Goal: Communication & Community: Answer question/provide support

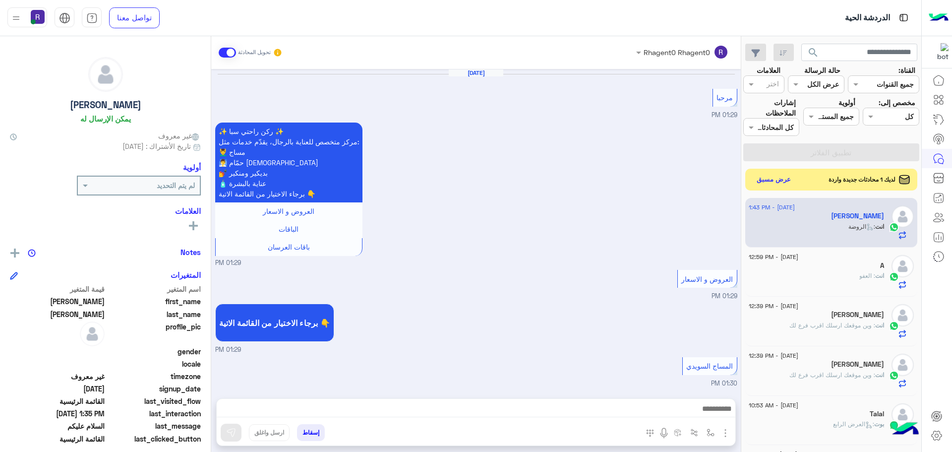
scroll to position [374, 0]
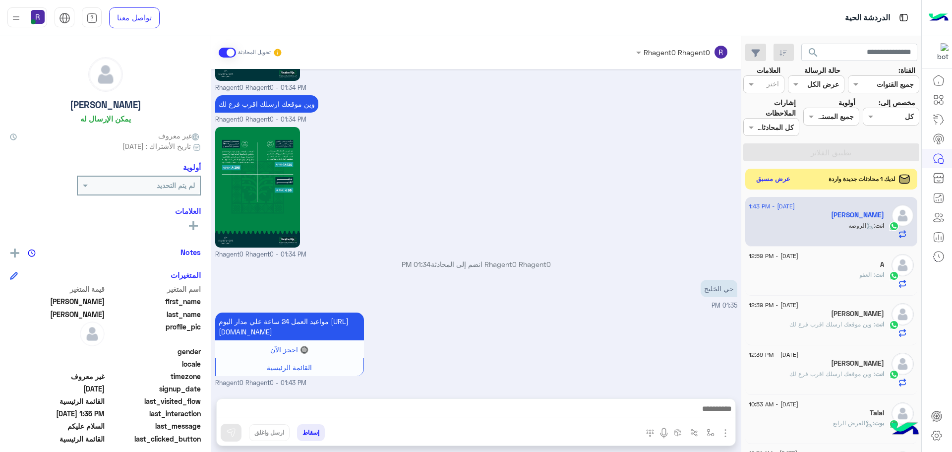
click at [773, 181] on button "عرض مسبق" at bounding box center [774, 179] width 42 height 13
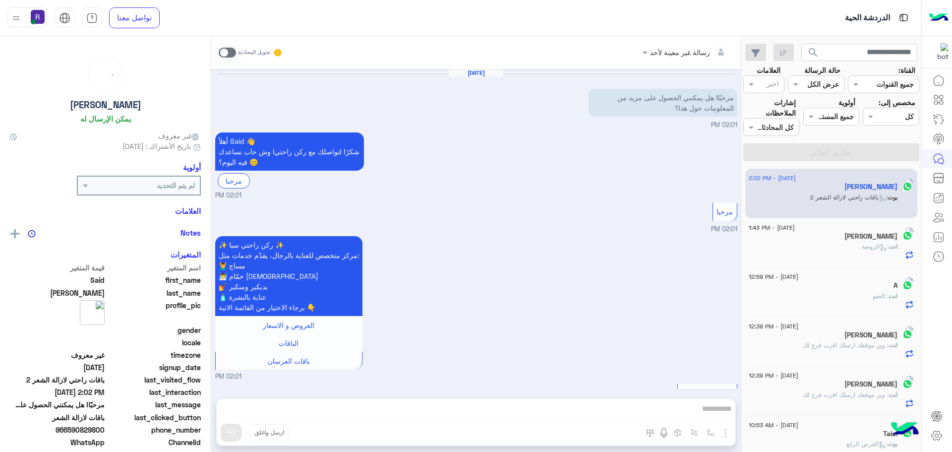
scroll to position [870, 0]
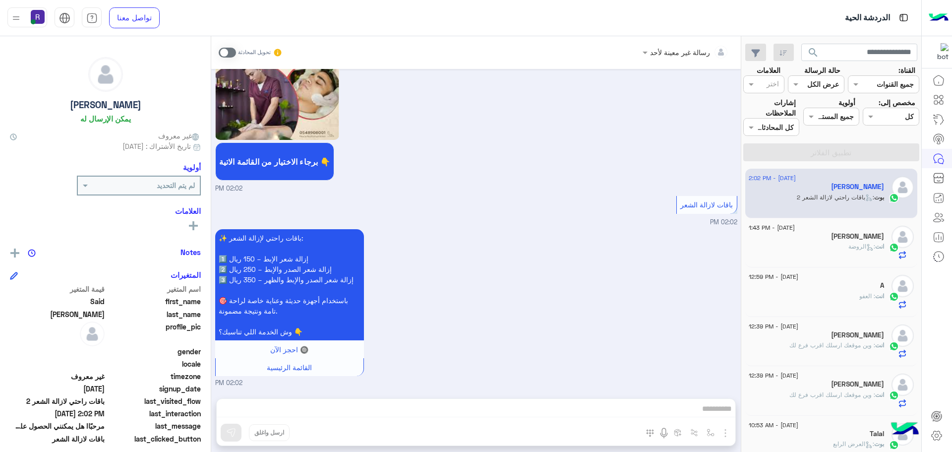
click at [856, 240] on h5 "[PERSON_NAME]" at bounding box center [857, 236] width 53 height 8
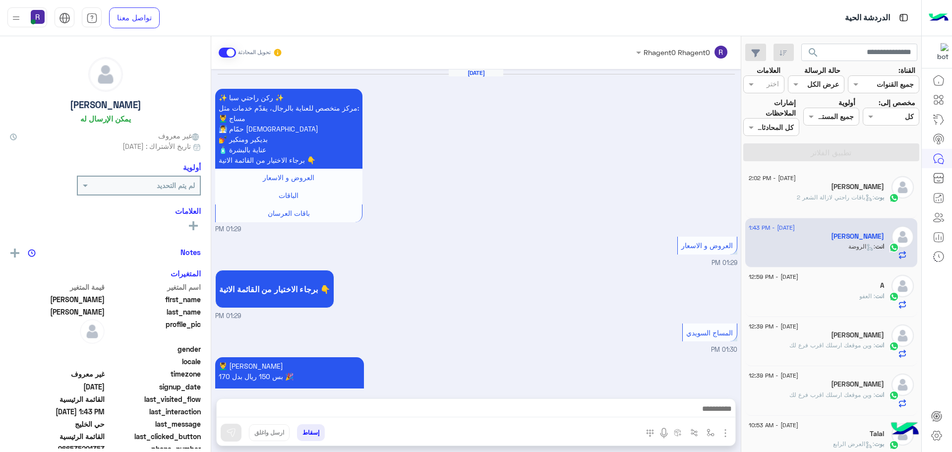
scroll to position [1575, 0]
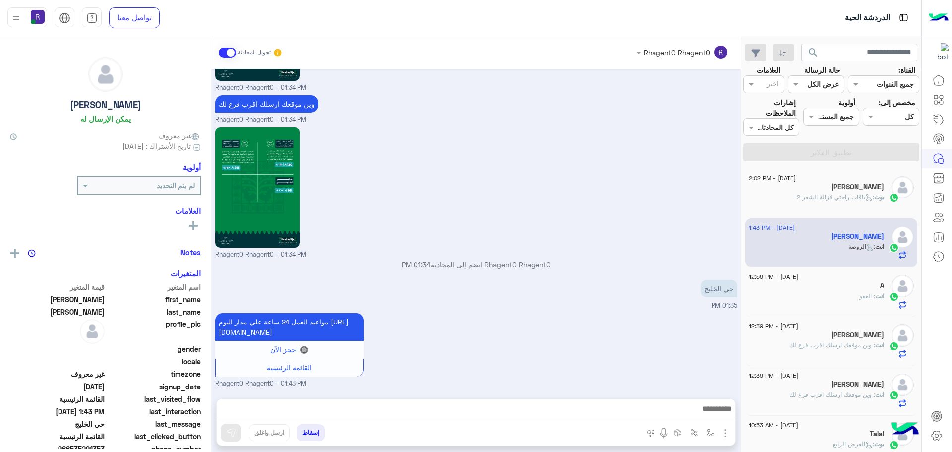
click at [863, 293] on span ": العفو" at bounding box center [868, 295] width 16 height 7
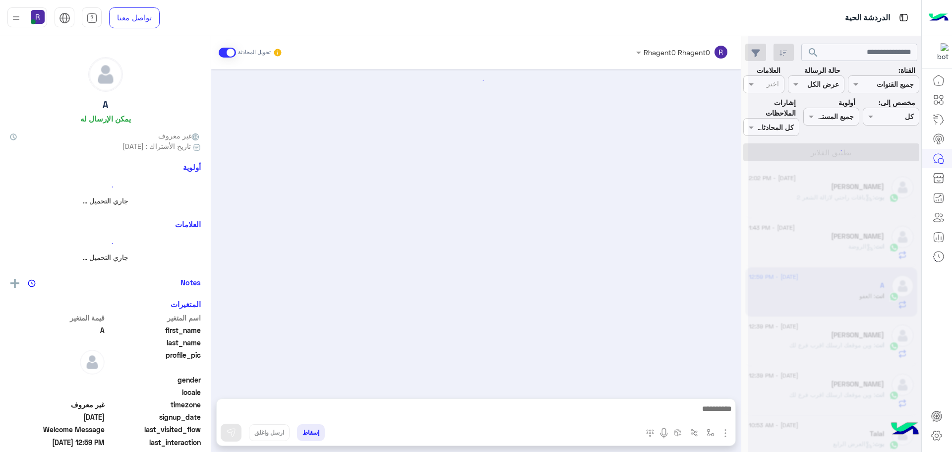
scroll to position [1191, 0]
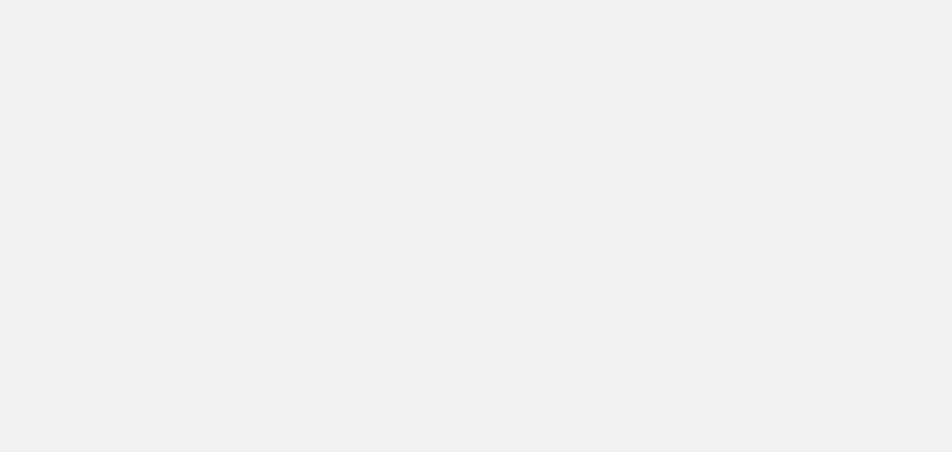
scroll to position [374, 0]
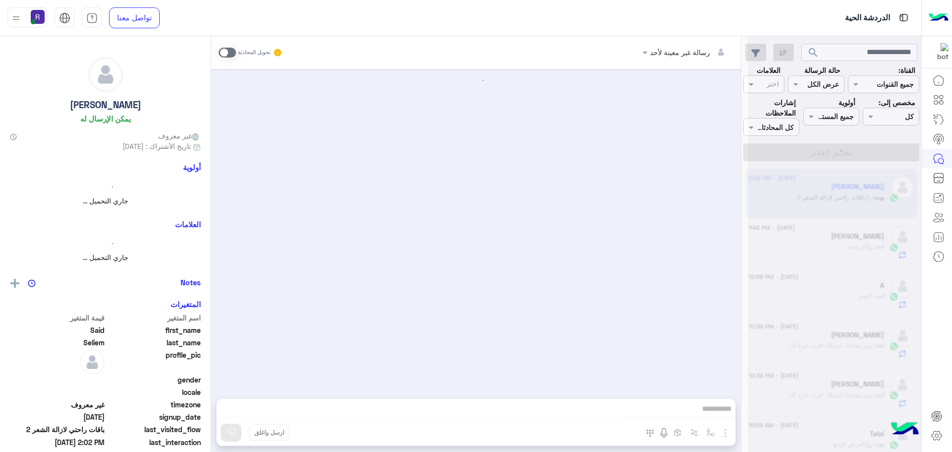
scroll to position [870, 0]
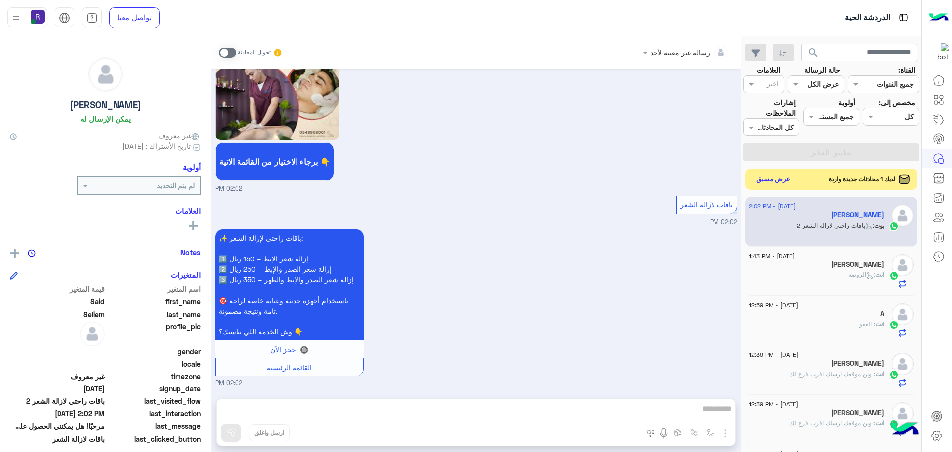
click at [778, 179] on button "عرض مسبق" at bounding box center [774, 179] width 42 height 13
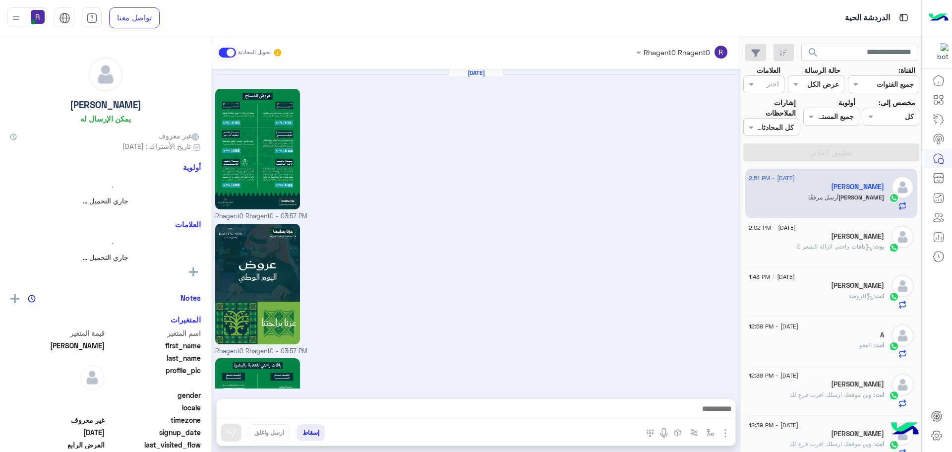
scroll to position [1420, 0]
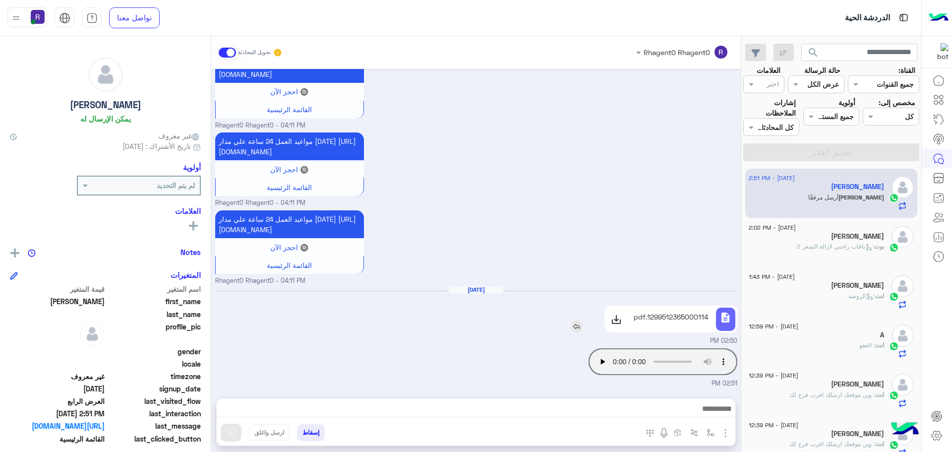
click at [649, 319] on p "1299512365000114.pdf" at bounding box center [671, 317] width 75 height 10
click at [837, 241] on div "[PERSON_NAME]" at bounding box center [816, 237] width 135 height 10
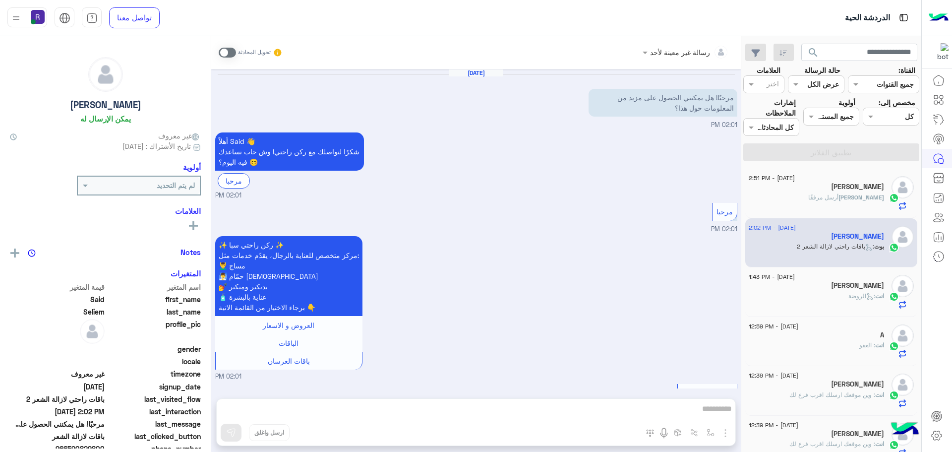
scroll to position [870, 0]
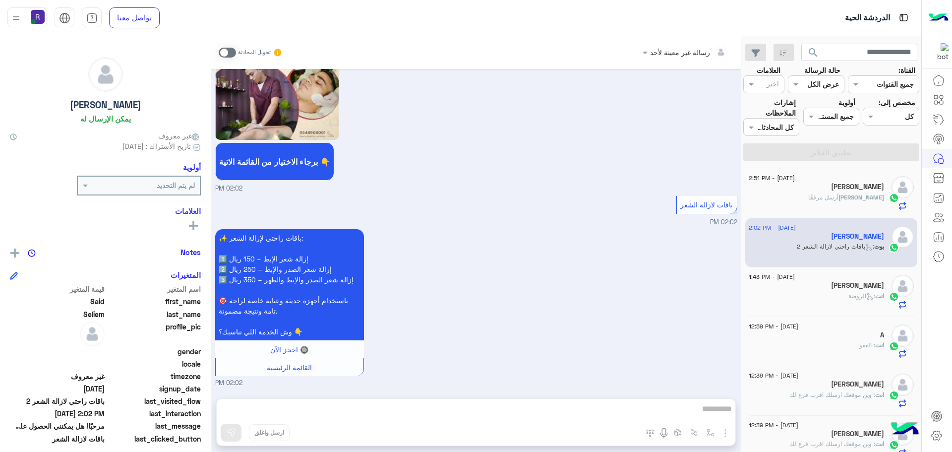
click at [840, 189] on div "[PERSON_NAME]" at bounding box center [816, 188] width 135 height 10
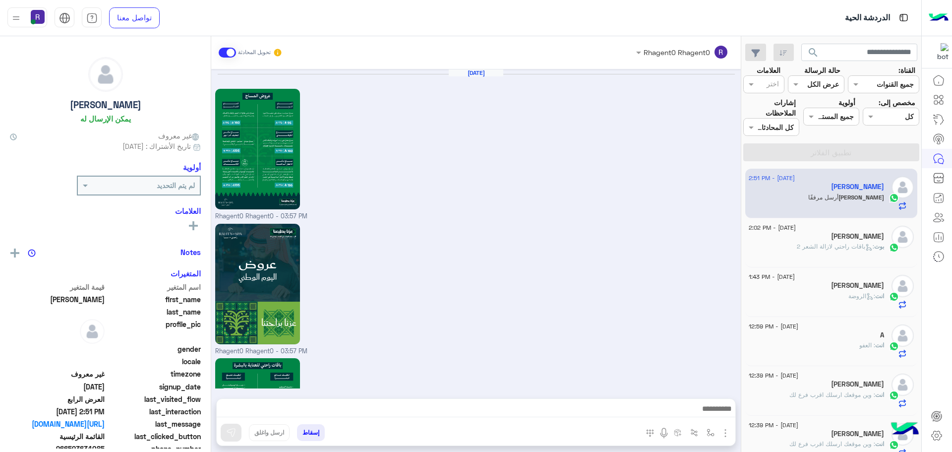
scroll to position [1420, 0]
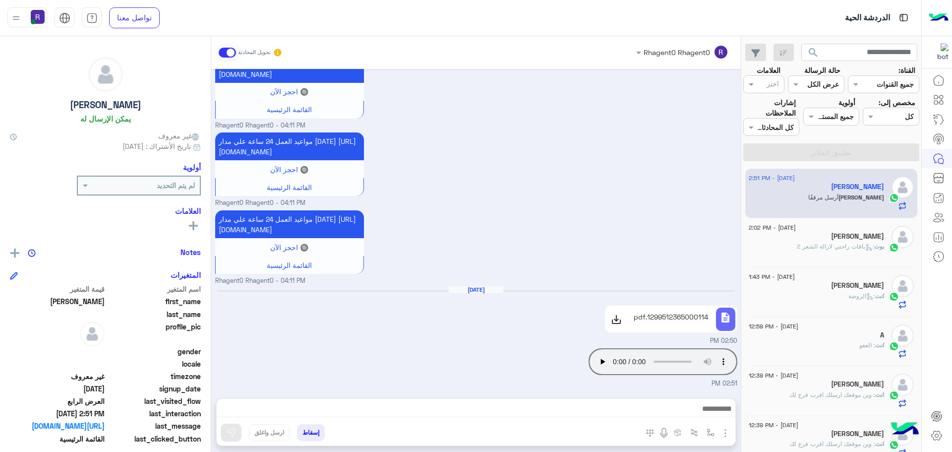
click at [844, 288] on h5 "[PERSON_NAME]" at bounding box center [857, 285] width 53 height 8
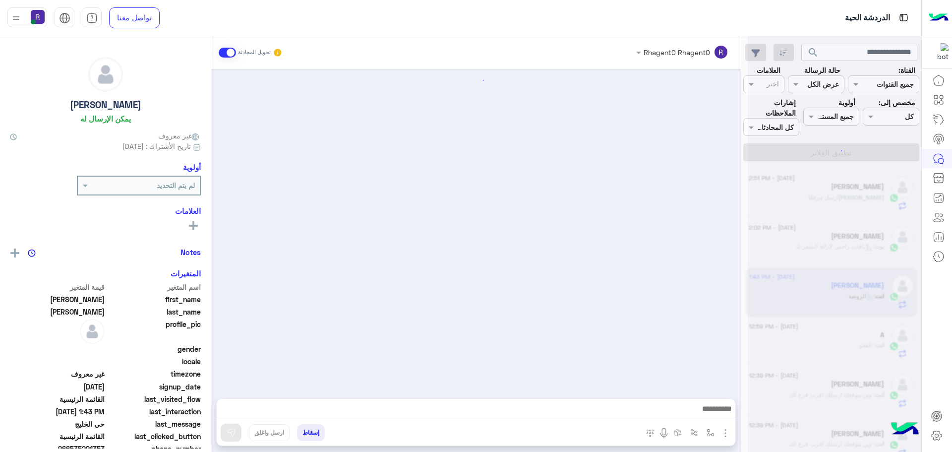
scroll to position [1575, 0]
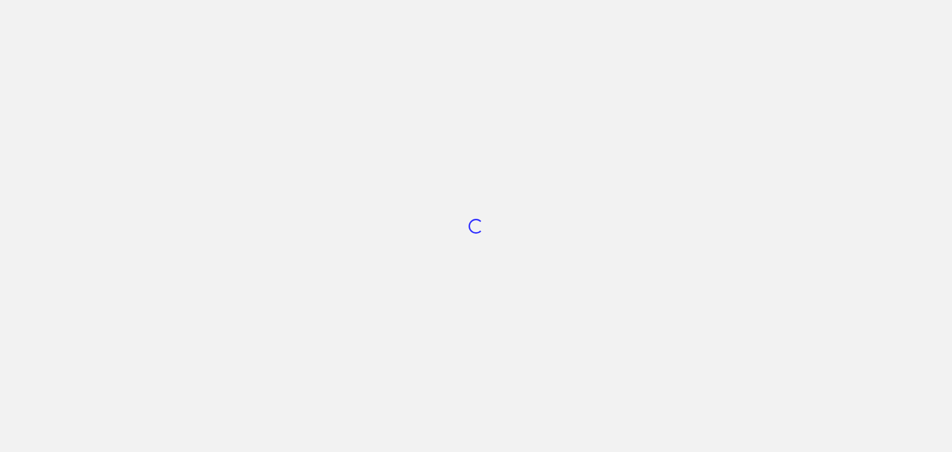
scroll to position [374, 0]
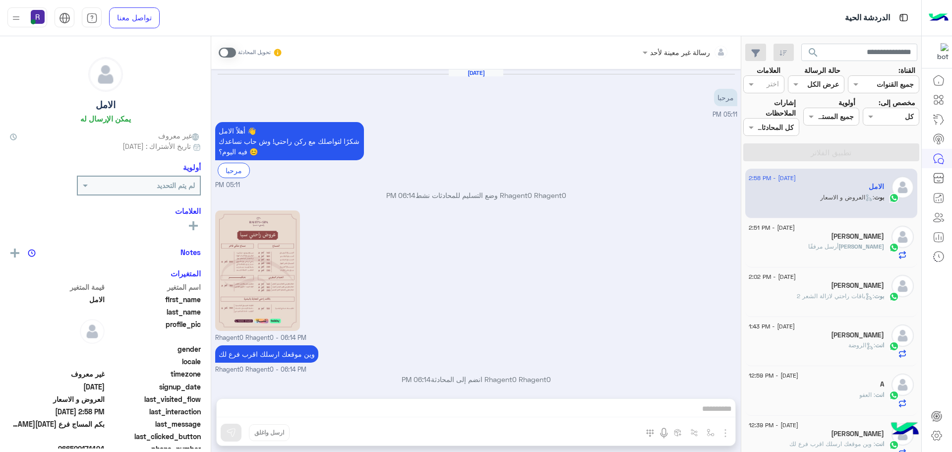
scroll to position [286, 0]
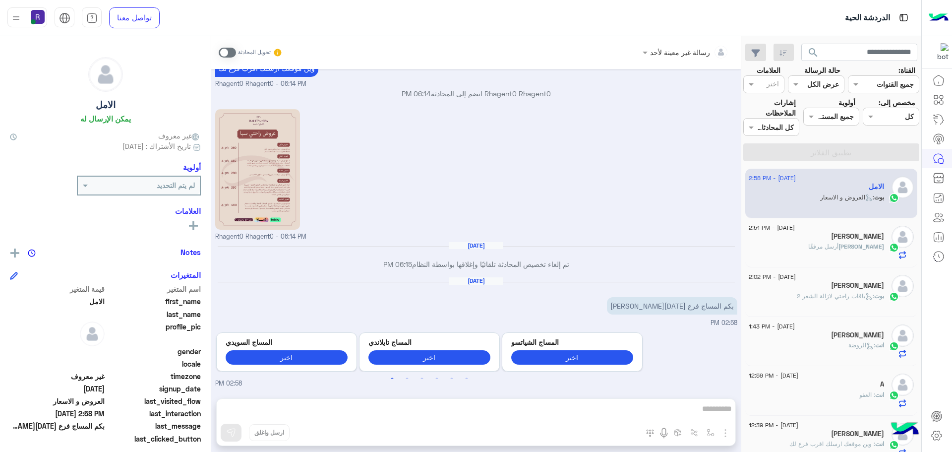
click at [233, 53] on span at bounding box center [227, 53] width 17 height 10
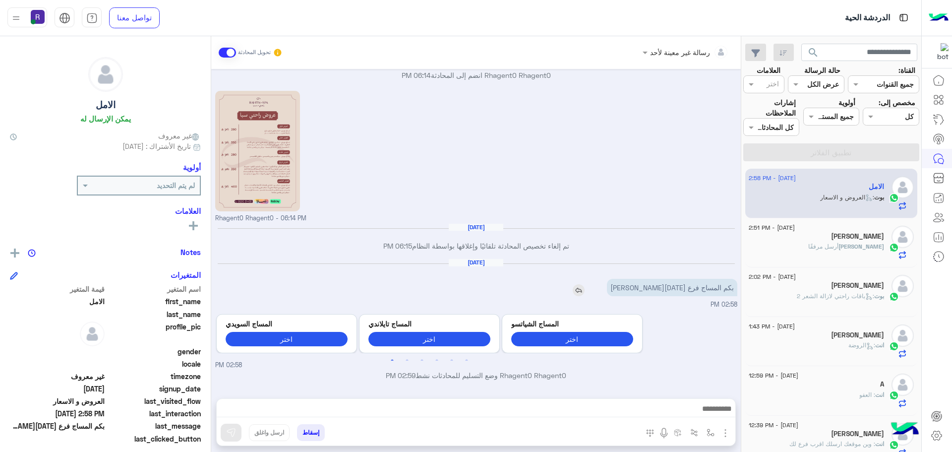
click at [585, 291] on img at bounding box center [579, 290] width 12 height 12
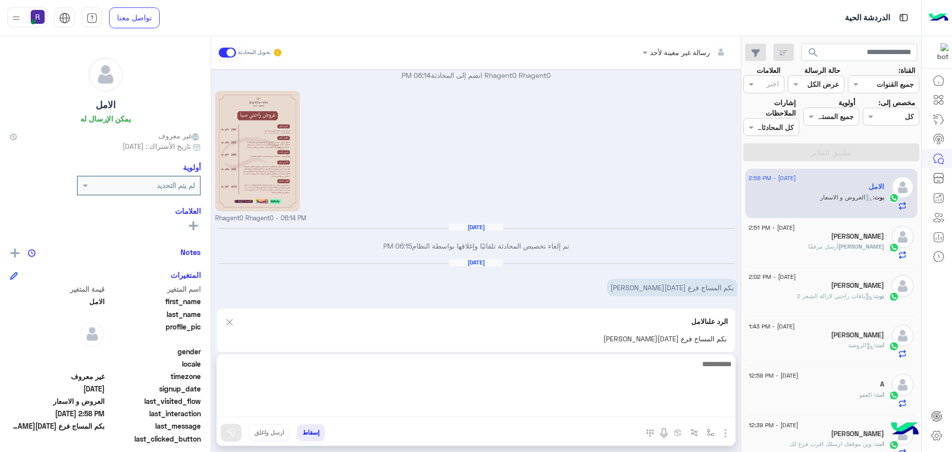
click at [540, 406] on textarea at bounding box center [476, 388] width 519 height 60
type textarea "**********"
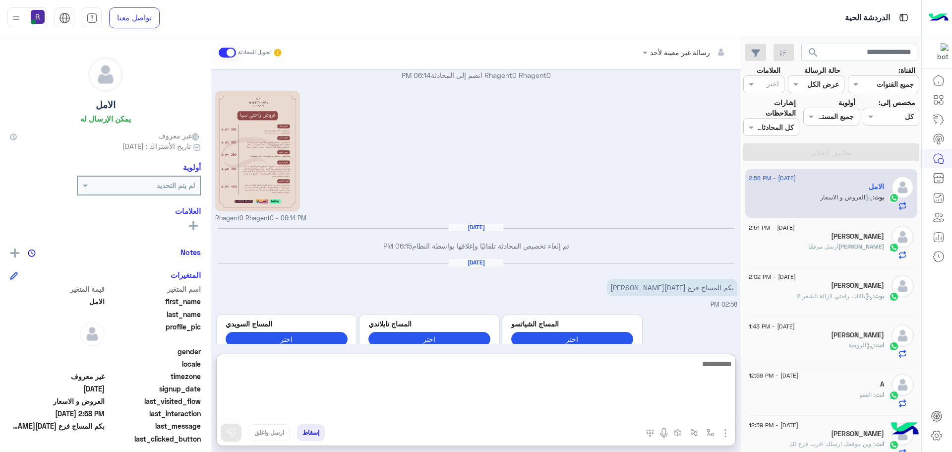
scroll to position [397, 0]
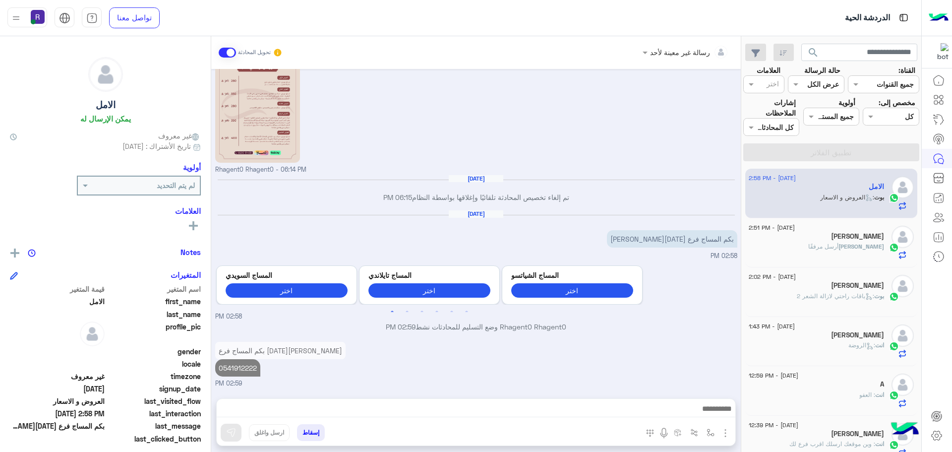
click at [689, 339] on div "بكم المساج فرع [DATE][PERSON_NAME] 0541912222 02:59 PM" at bounding box center [476, 363] width 522 height 49
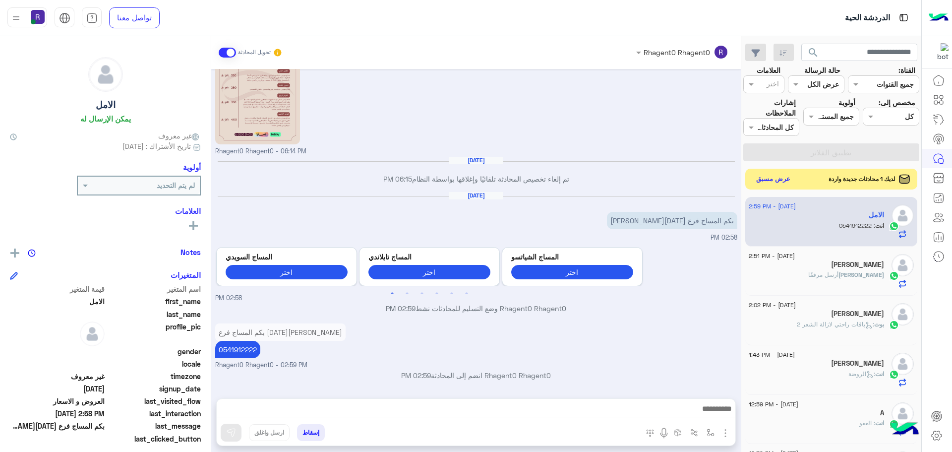
click at [769, 177] on button "عرض مسبق" at bounding box center [774, 179] width 42 height 13
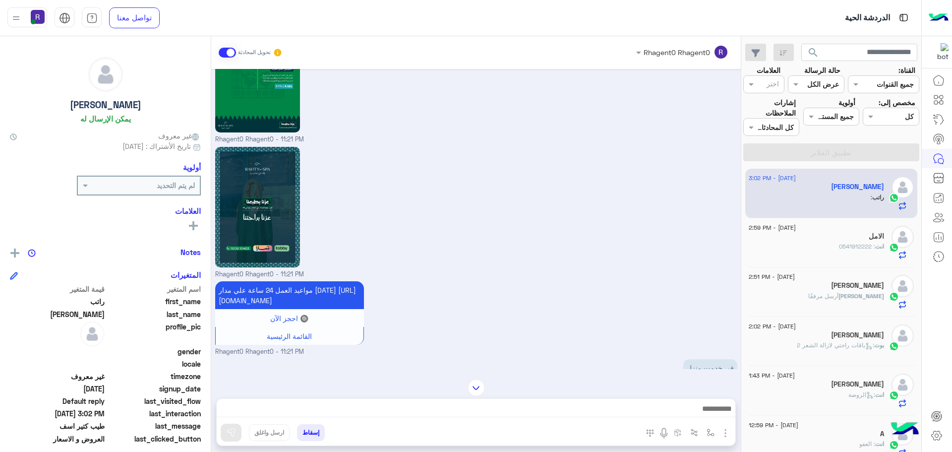
scroll to position [1611, 0]
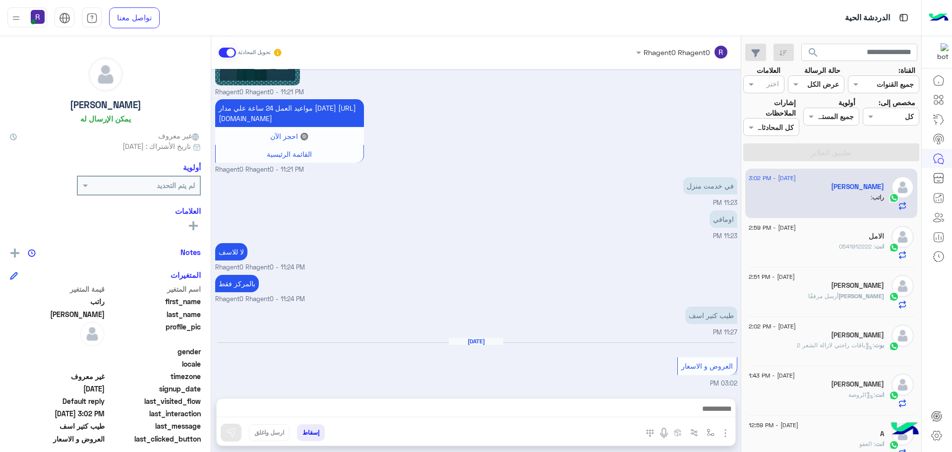
click at [803, 248] on div "انت : 0541912222" at bounding box center [816, 250] width 135 height 17
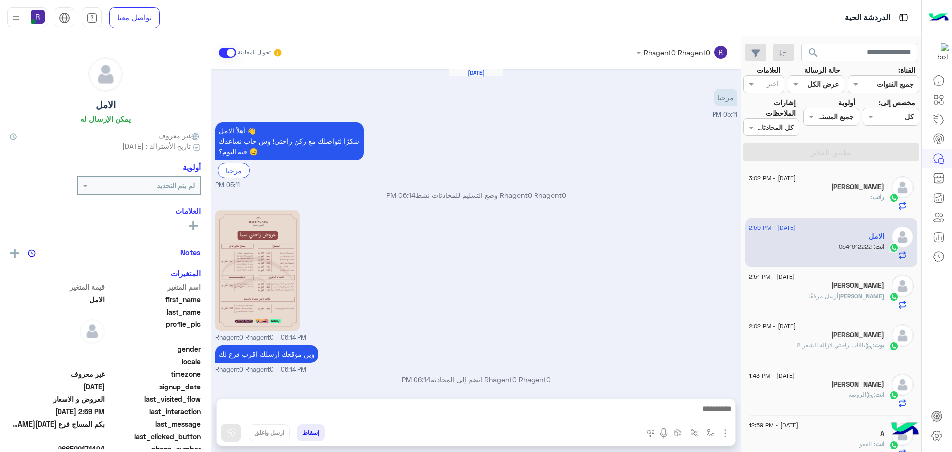
scroll to position [371, 0]
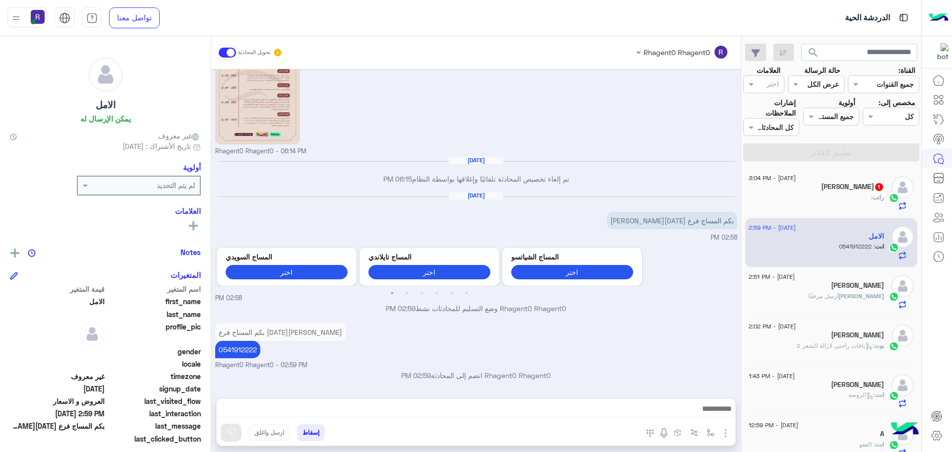
click at [817, 201] on div "راتب :" at bounding box center [816, 201] width 135 height 17
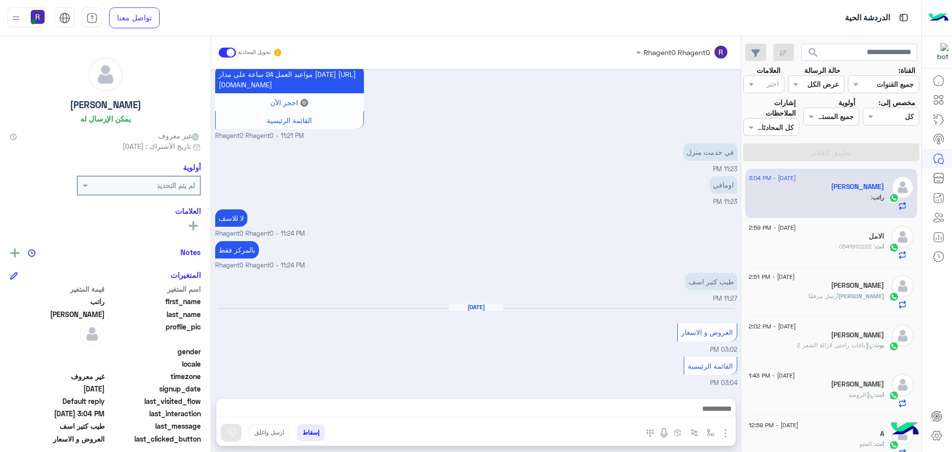
scroll to position [1227, 0]
click at [822, 251] on div "انت : 0541912222" at bounding box center [816, 250] width 135 height 17
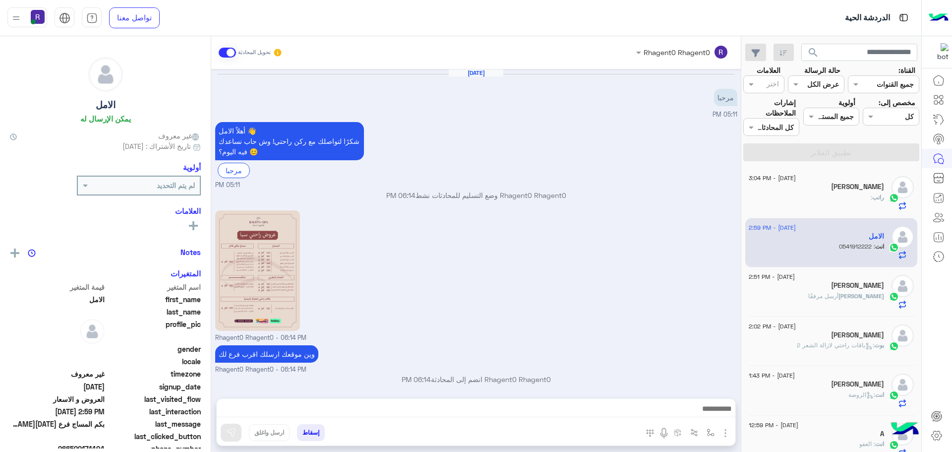
scroll to position [371, 0]
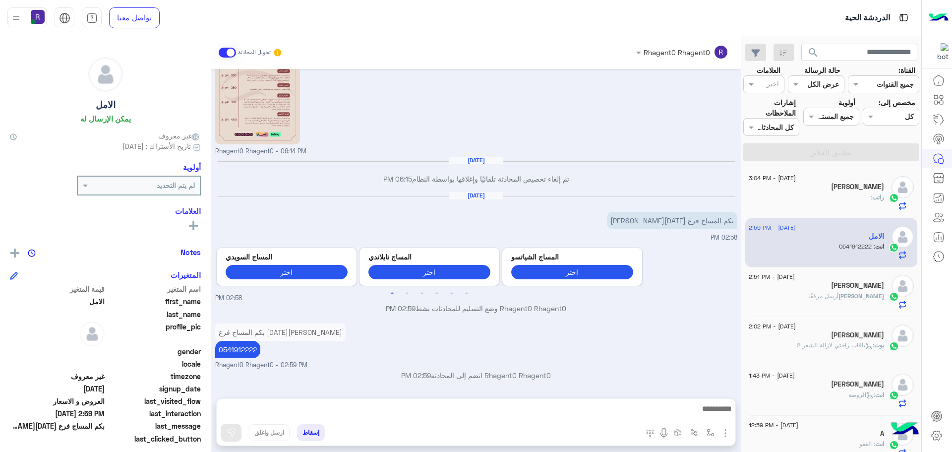
click at [862, 193] on div "راتب :" at bounding box center [816, 201] width 135 height 17
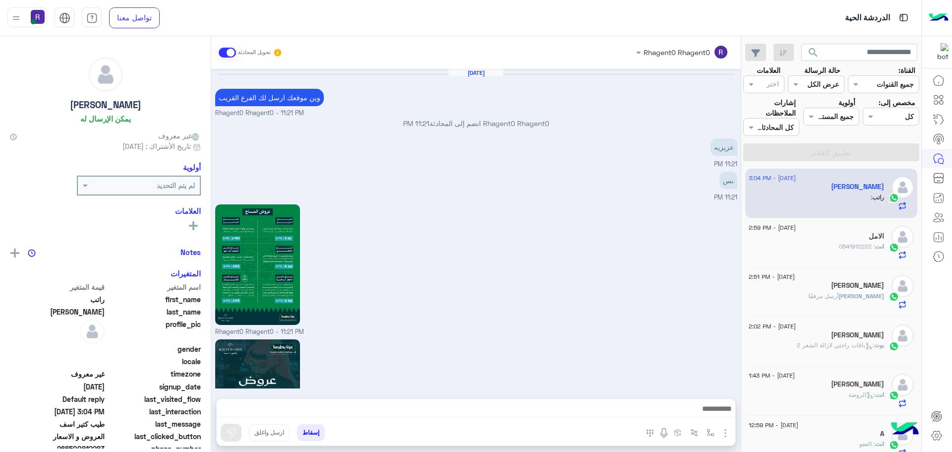
scroll to position [1228, 0]
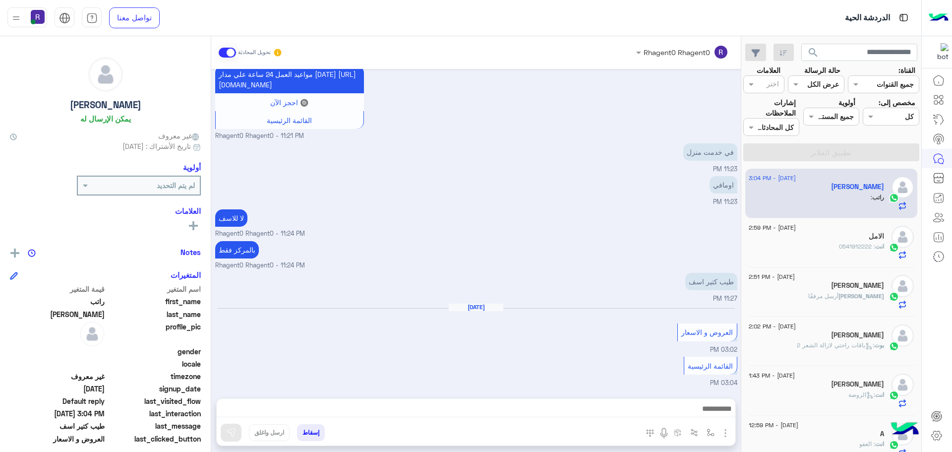
click at [834, 252] on div "انت : 0541912222" at bounding box center [816, 250] width 135 height 17
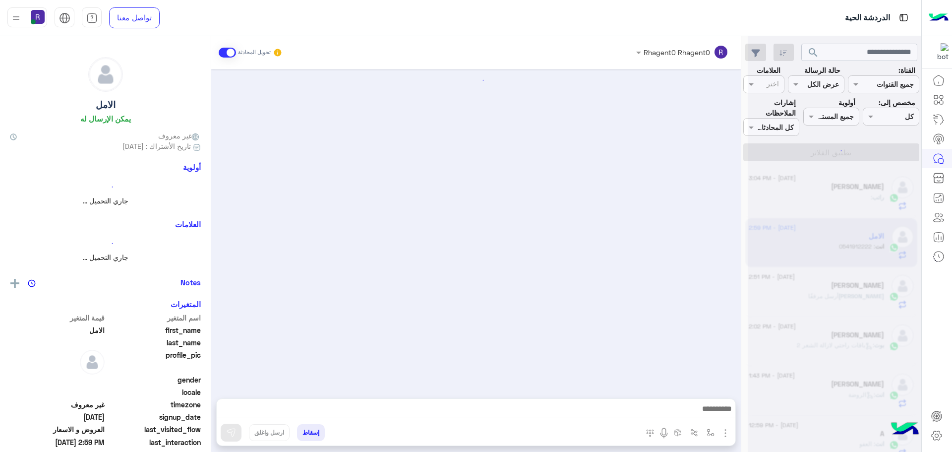
scroll to position [371, 0]
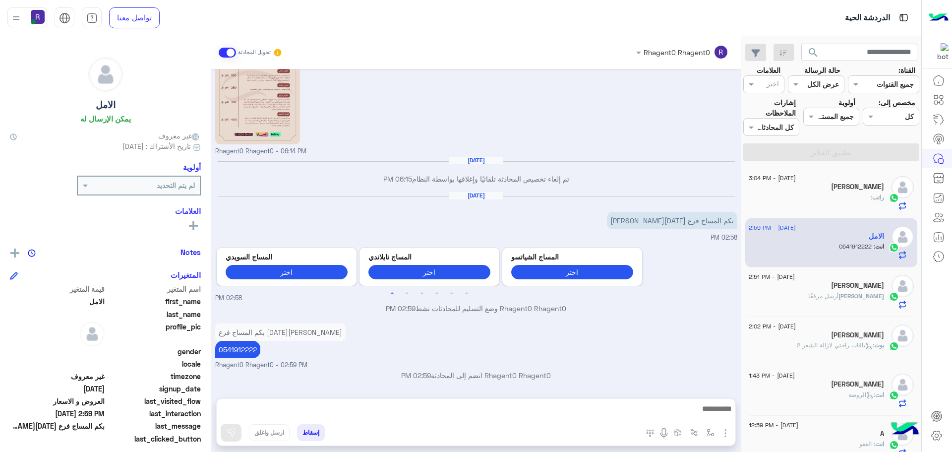
click at [815, 184] on div "[PERSON_NAME]" at bounding box center [816, 188] width 135 height 10
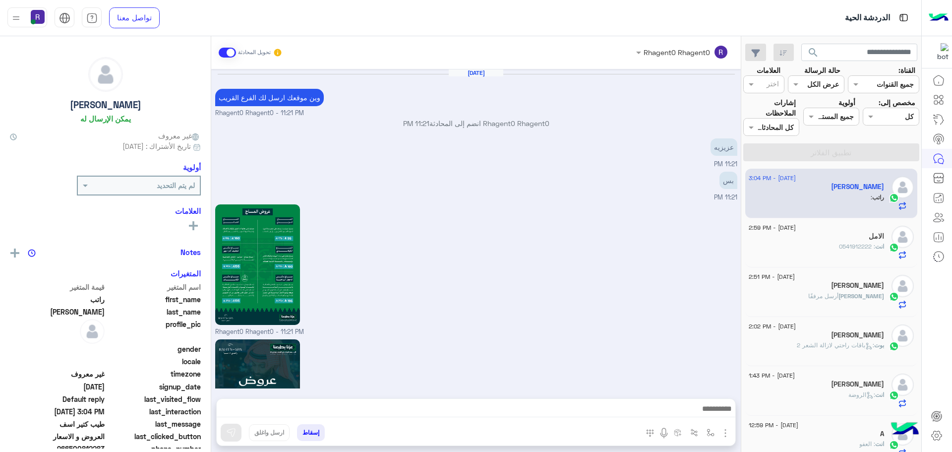
scroll to position [1228, 0]
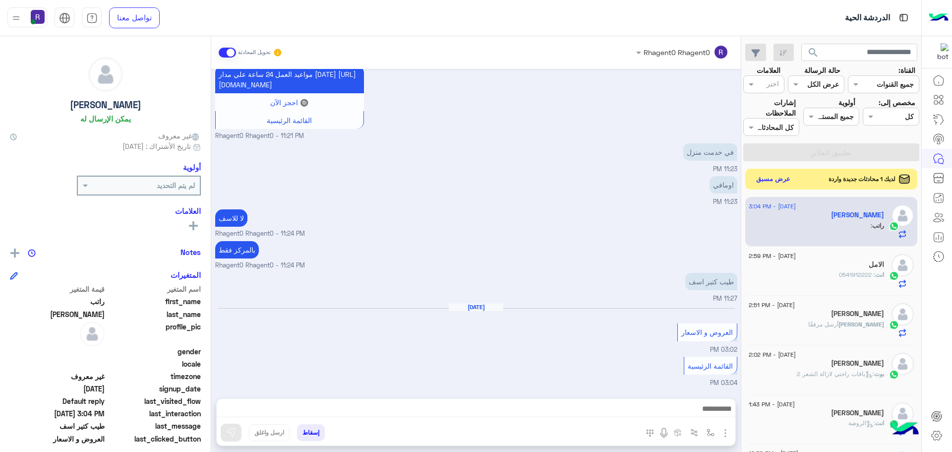
click at [777, 176] on button "عرض مسبق" at bounding box center [774, 179] width 42 height 13
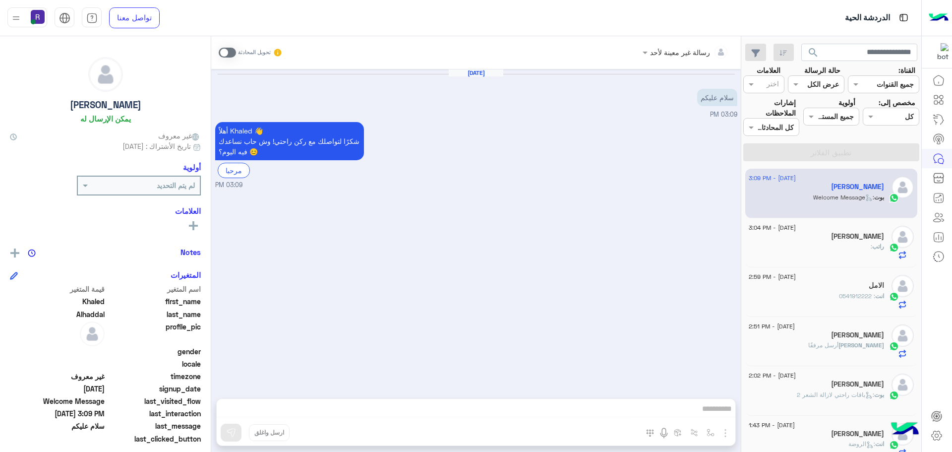
click at [232, 54] on span at bounding box center [227, 53] width 17 height 10
click at [725, 433] on img "button" at bounding box center [726, 433] width 12 height 12
click at [703, 413] on span "الصور" at bounding box center [706, 411] width 18 height 11
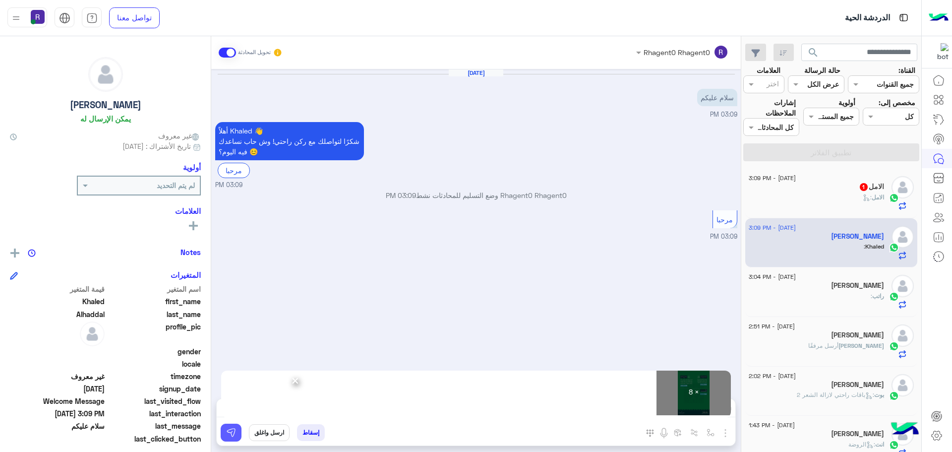
click at [232, 433] on img at bounding box center [231, 433] width 10 height 10
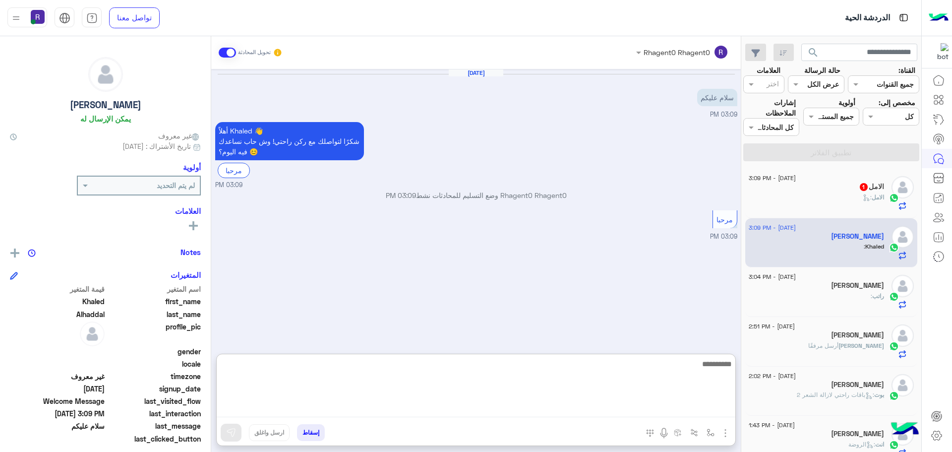
paste textarea "**********"
type textarea "**********"
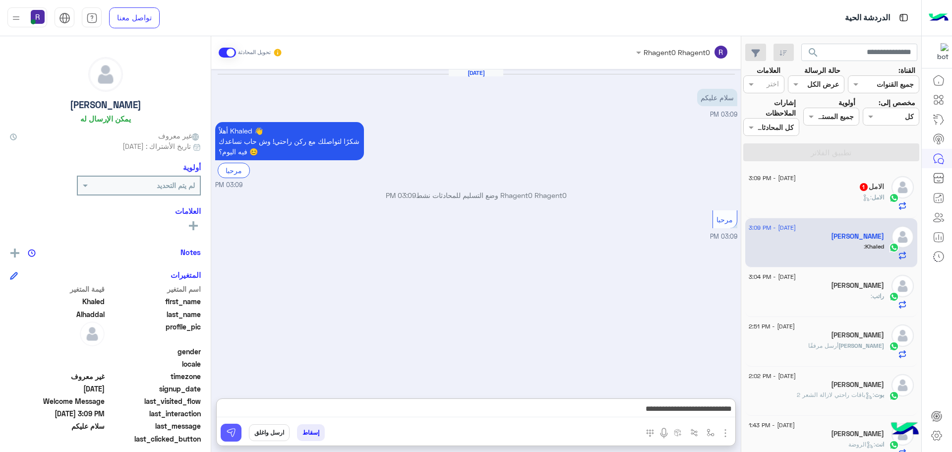
click at [237, 435] on button at bounding box center [231, 433] width 21 height 18
click at [863, 197] on icon at bounding box center [866, 197] width 7 height 7
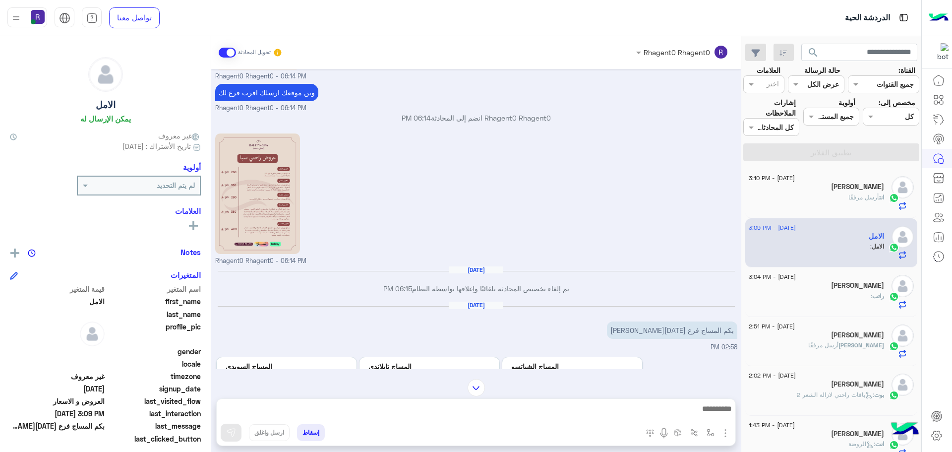
scroll to position [404, 0]
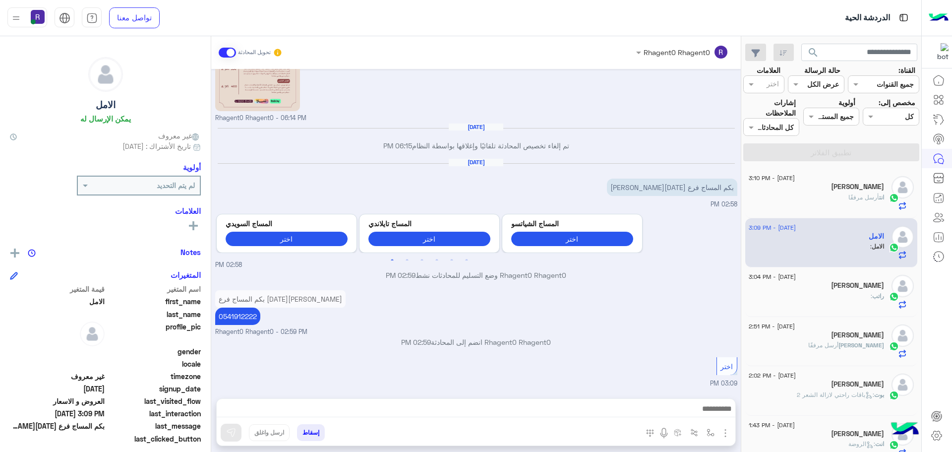
click at [725, 433] on img "button" at bounding box center [726, 433] width 12 height 12
click at [720, 414] on img at bounding box center [723, 411] width 8 height 11
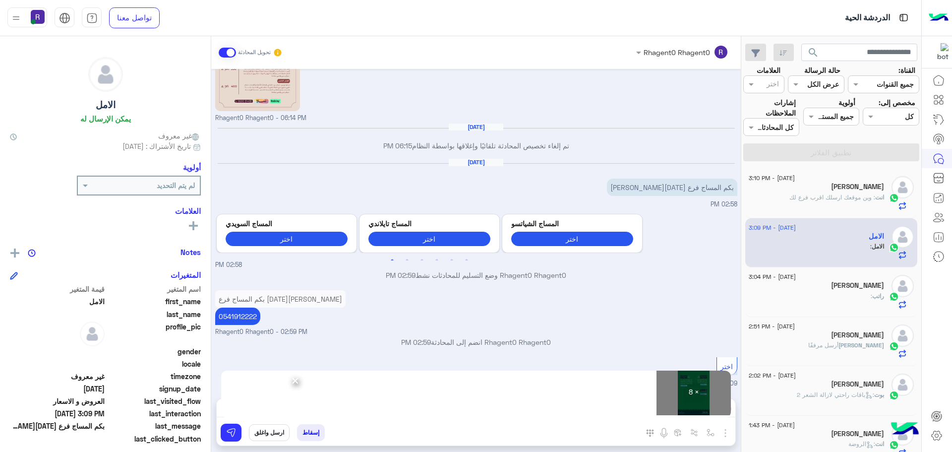
click at [294, 379] on span "×" at bounding box center [295, 380] width 9 height 22
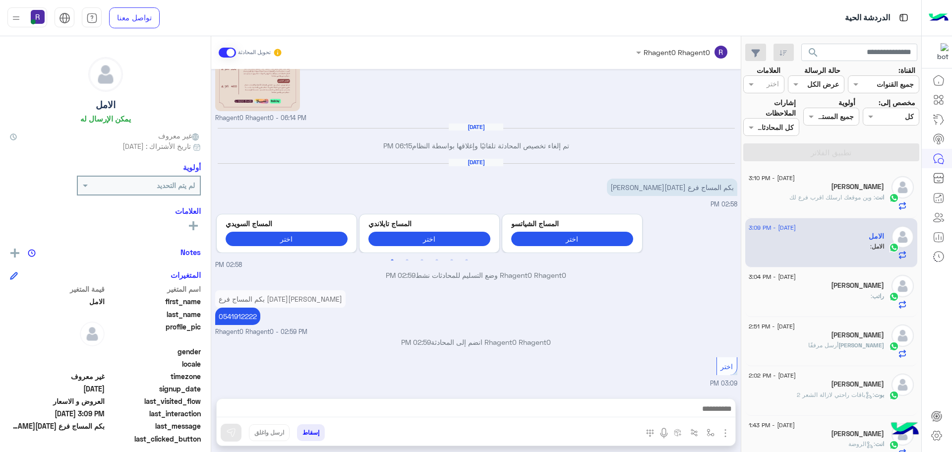
click at [843, 193] on span ": وين موقعك ارسلك اقرب فرع لك" at bounding box center [833, 196] width 86 height 7
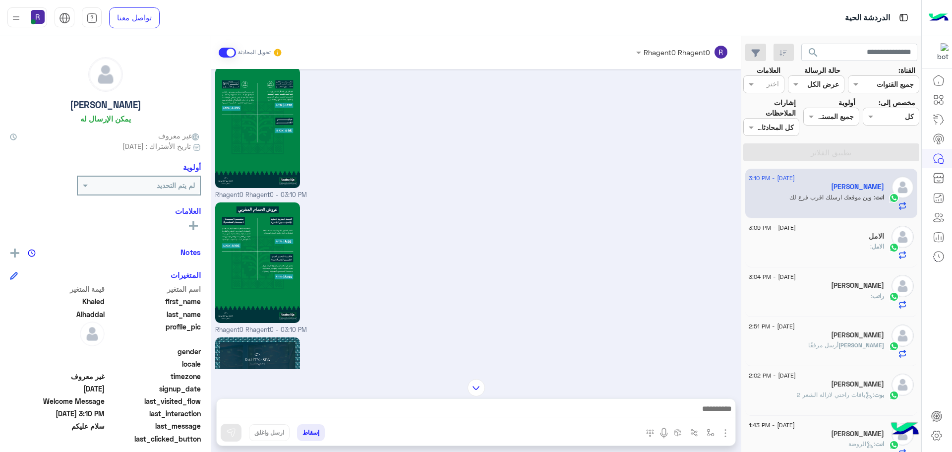
scroll to position [1017, 0]
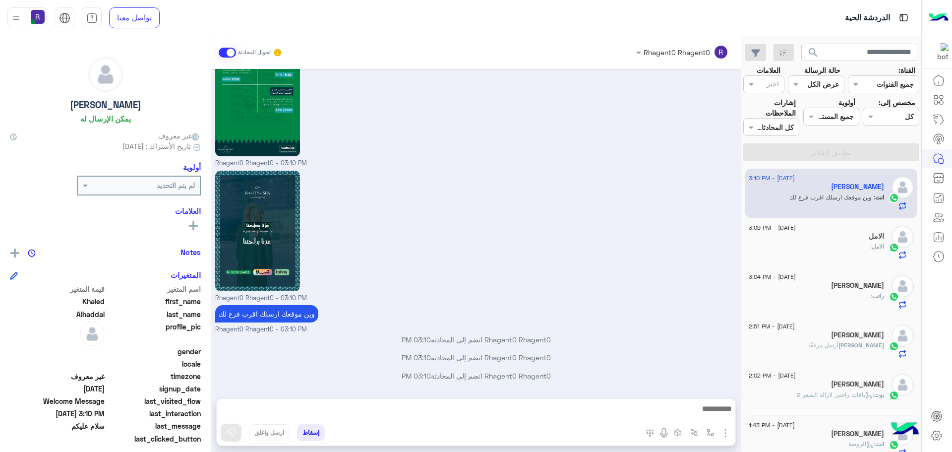
click at [879, 248] on span "الامل" at bounding box center [878, 246] width 12 height 7
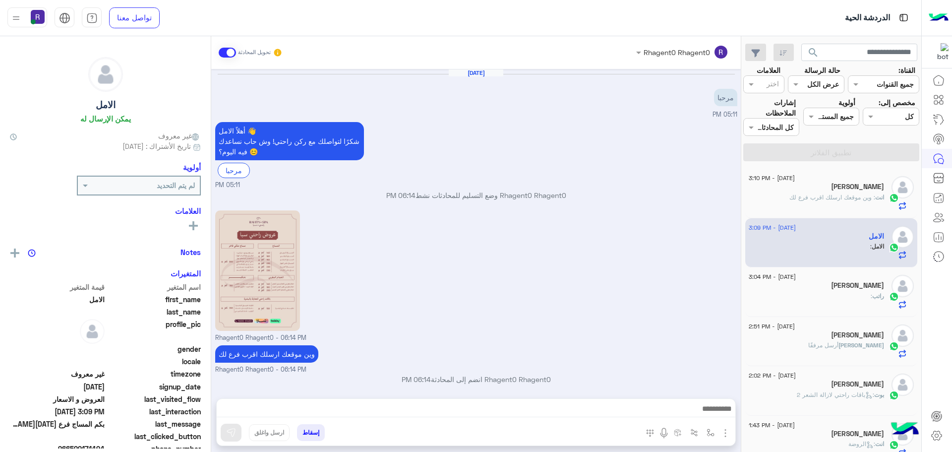
scroll to position [405, 0]
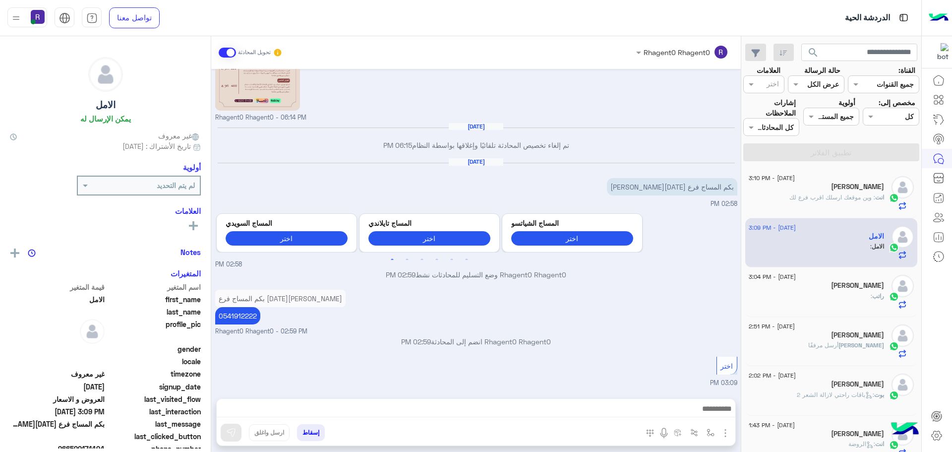
click at [834, 292] on div "راتب :" at bounding box center [816, 300] width 135 height 17
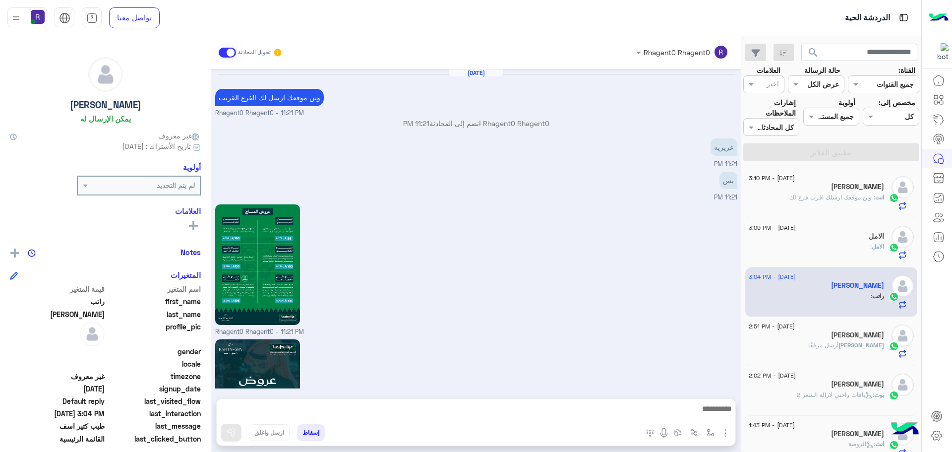
scroll to position [1228, 0]
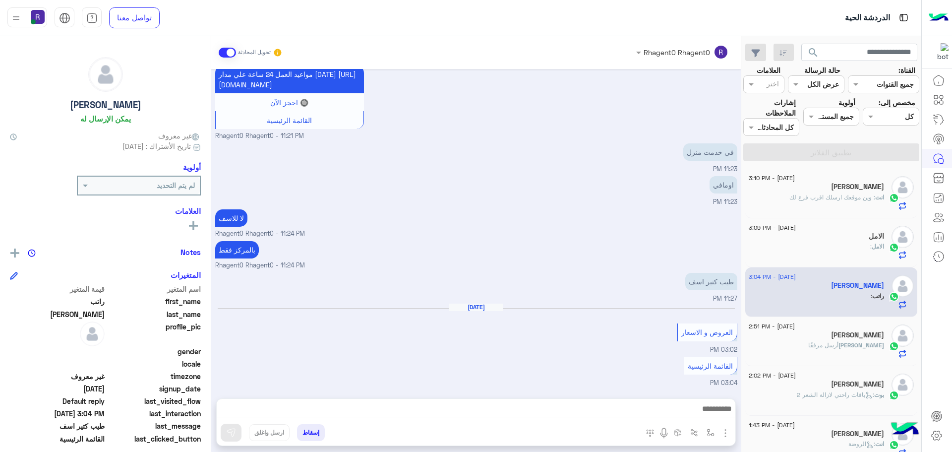
click at [856, 342] on span "[PERSON_NAME]" at bounding box center [862, 344] width 46 height 7
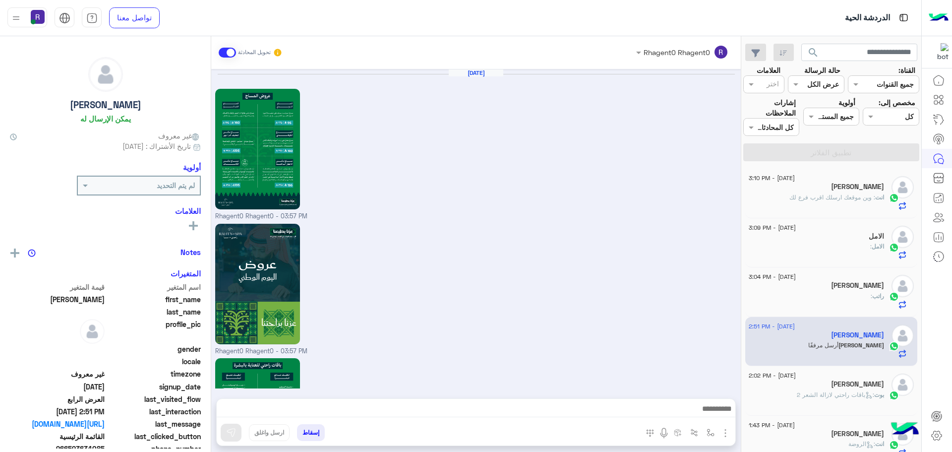
scroll to position [1420, 0]
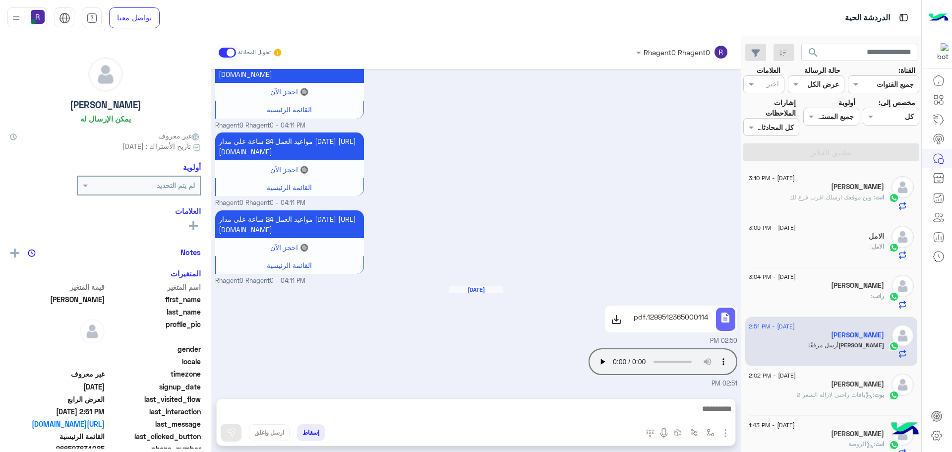
click at [837, 385] on div "[PERSON_NAME]" at bounding box center [816, 385] width 135 height 10
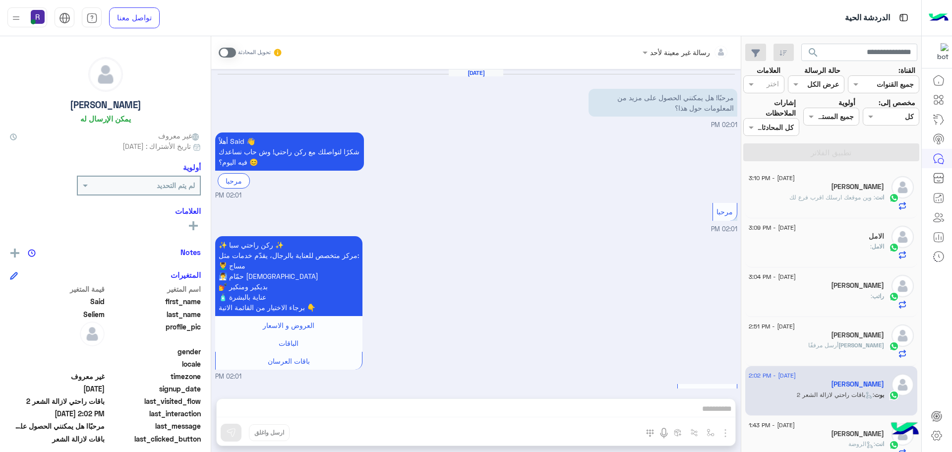
scroll to position [870, 0]
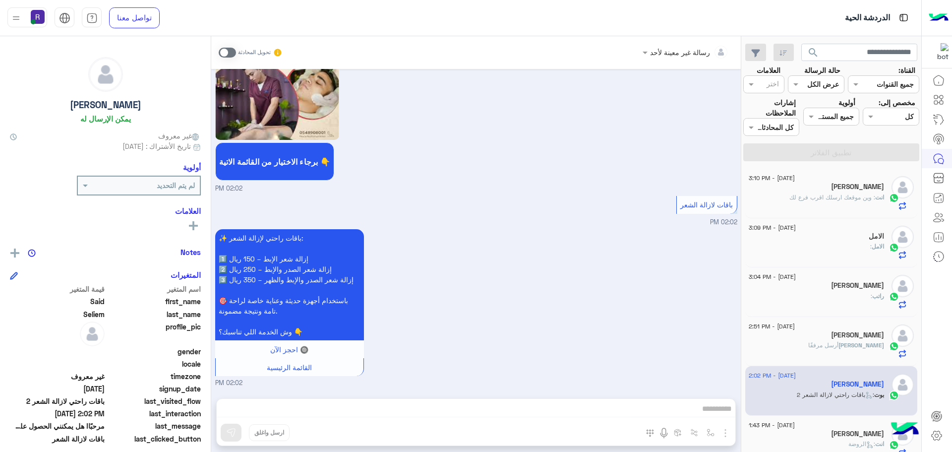
click at [839, 343] on span "أرسل مرفقًا" at bounding box center [824, 344] width 30 height 7
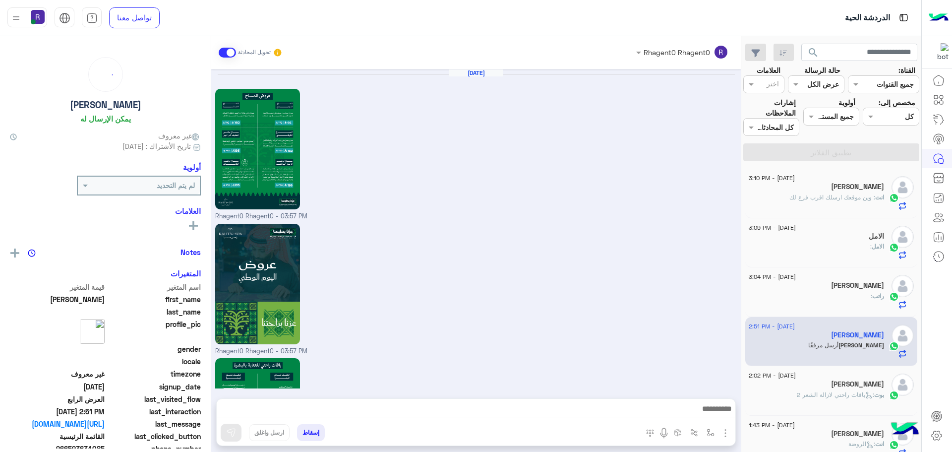
scroll to position [1420, 0]
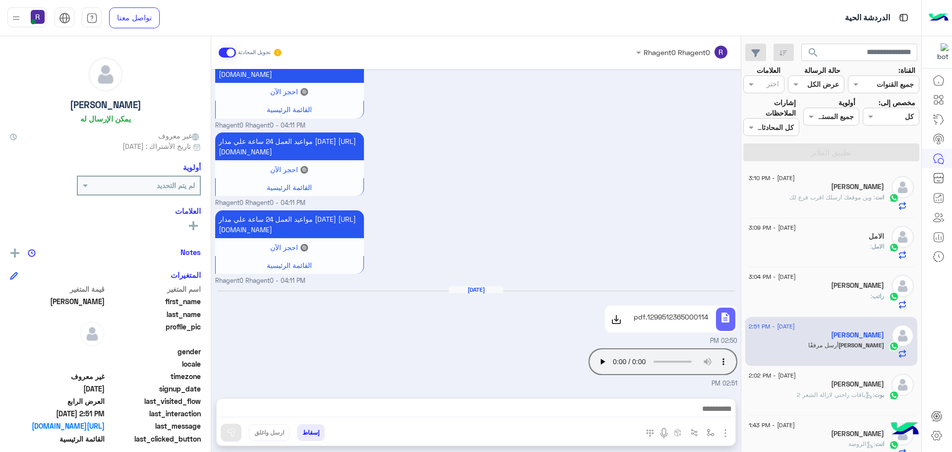
click at [843, 295] on div "راتب :" at bounding box center [816, 300] width 135 height 17
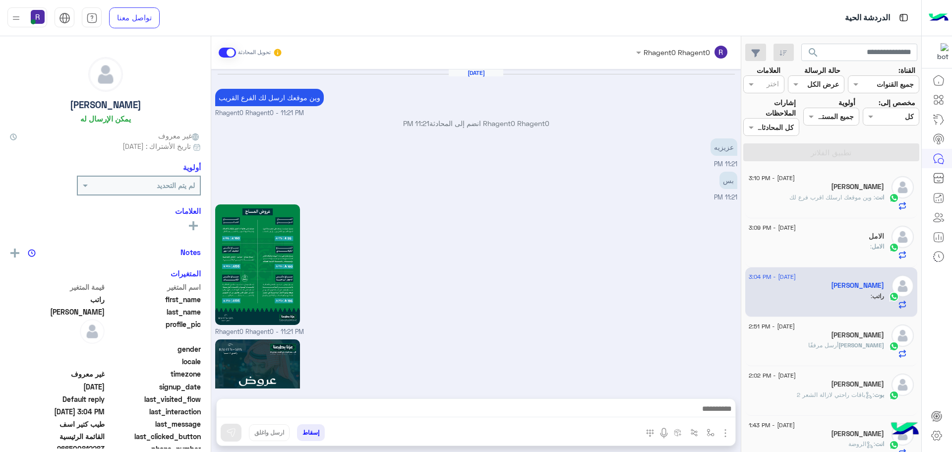
scroll to position [1228, 0]
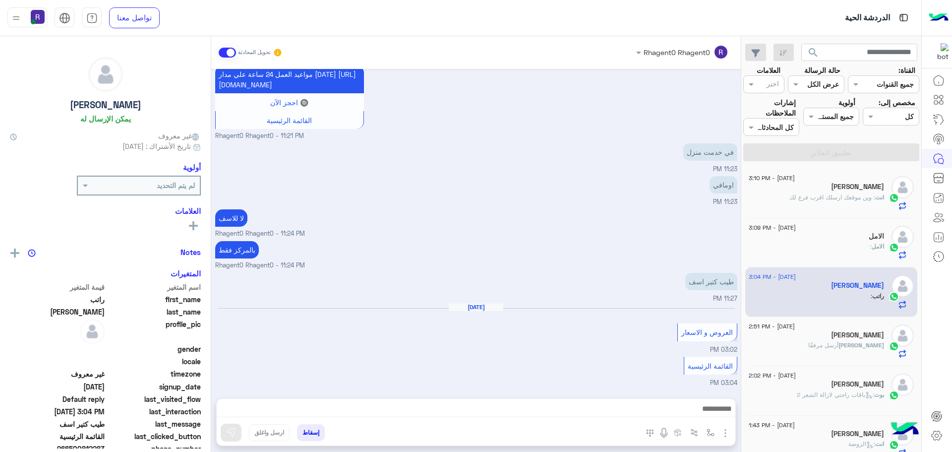
click at [845, 247] on div "الامل :" at bounding box center [816, 250] width 135 height 17
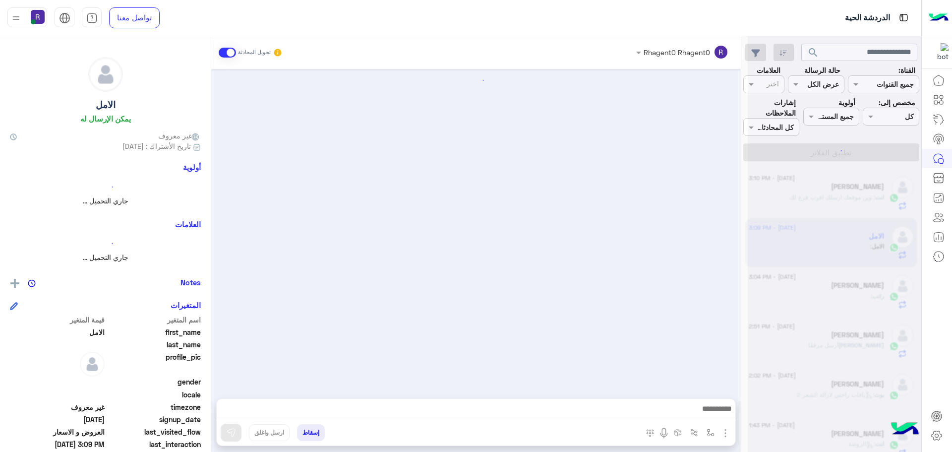
scroll to position [405, 0]
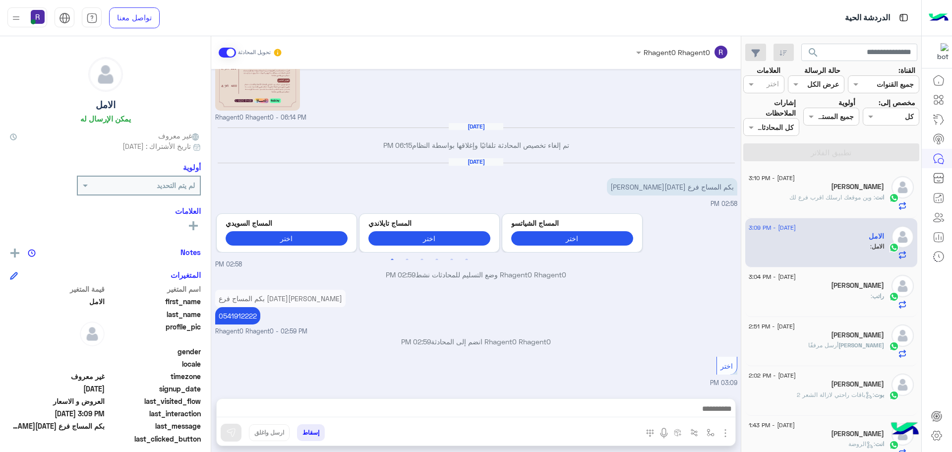
click at [843, 193] on span ": وين موقعك ارسلك اقرب فرع لك" at bounding box center [833, 196] width 86 height 7
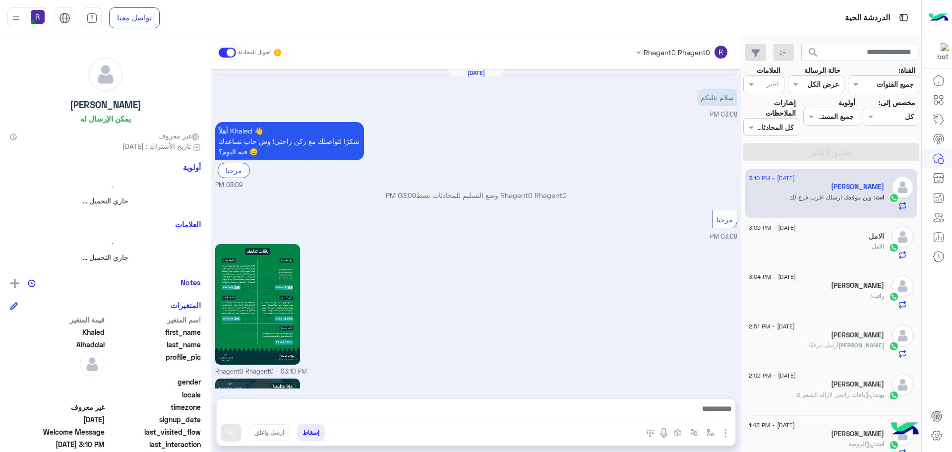
scroll to position [1017, 0]
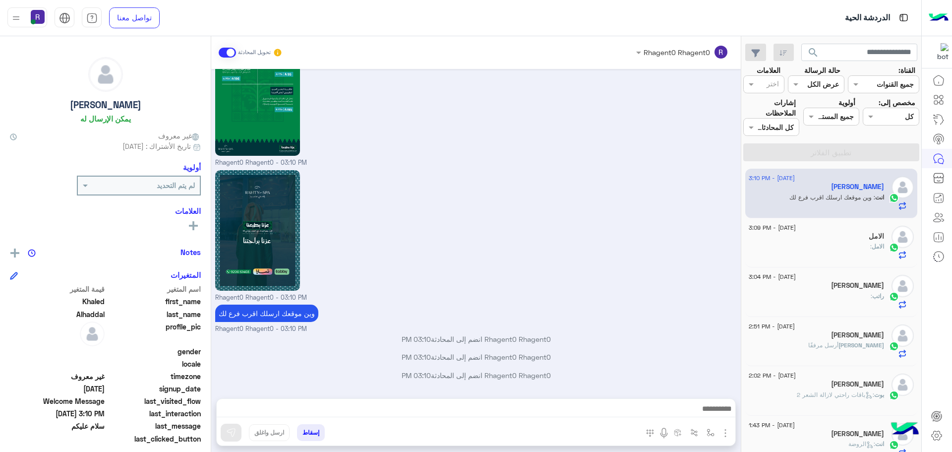
click at [845, 252] on div "الامل :" at bounding box center [816, 250] width 135 height 17
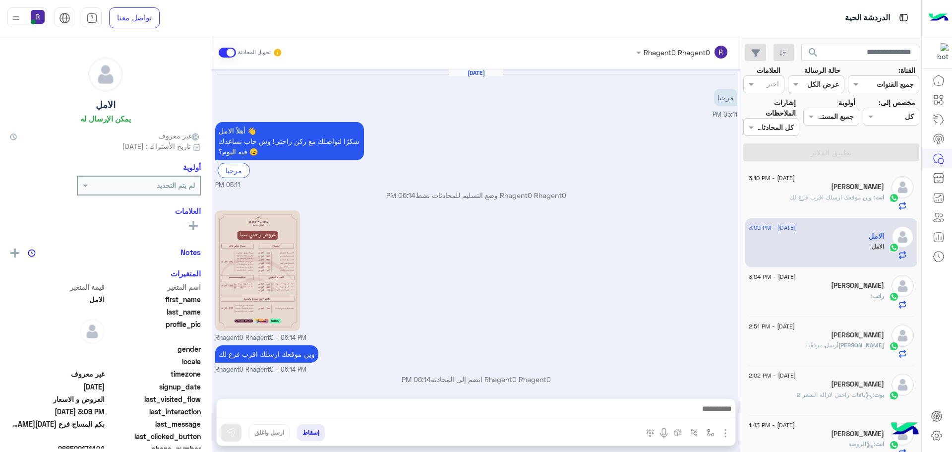
scroll to position [405, 0]
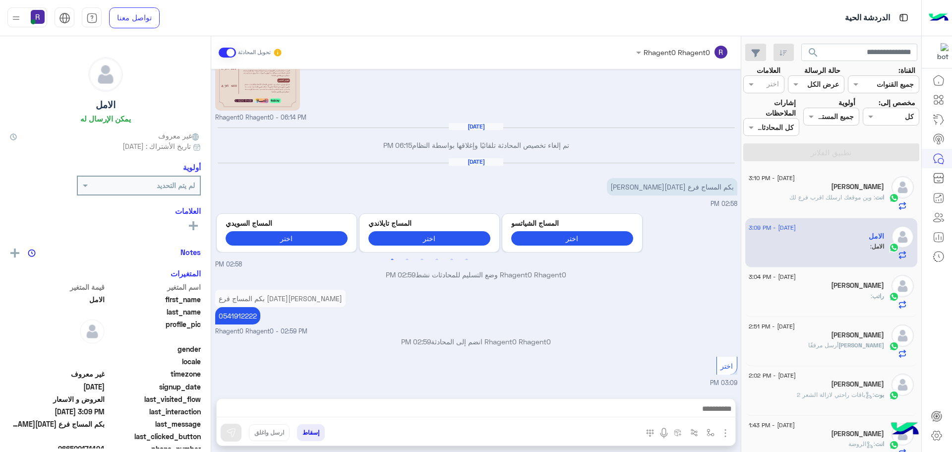
click at [830, 288] on div "[PERSON_NAME]" at bounding box center [816, 286] width 135 height 10
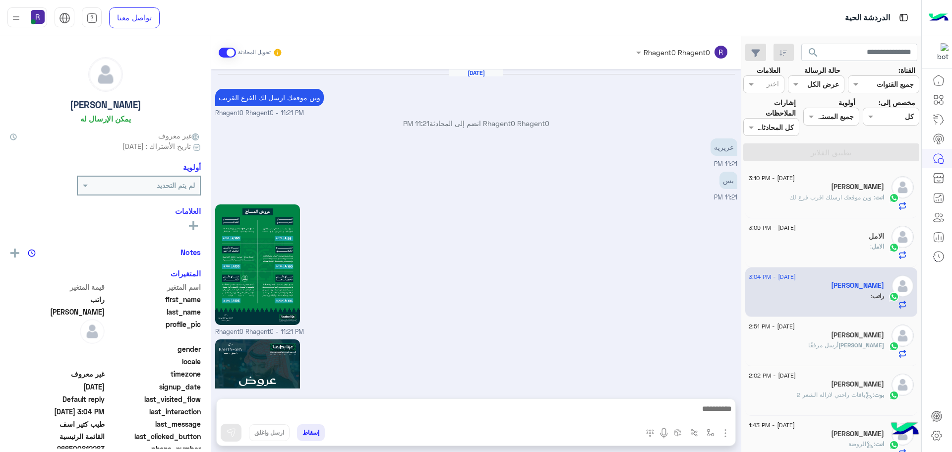
scroll to position [1228, 0]
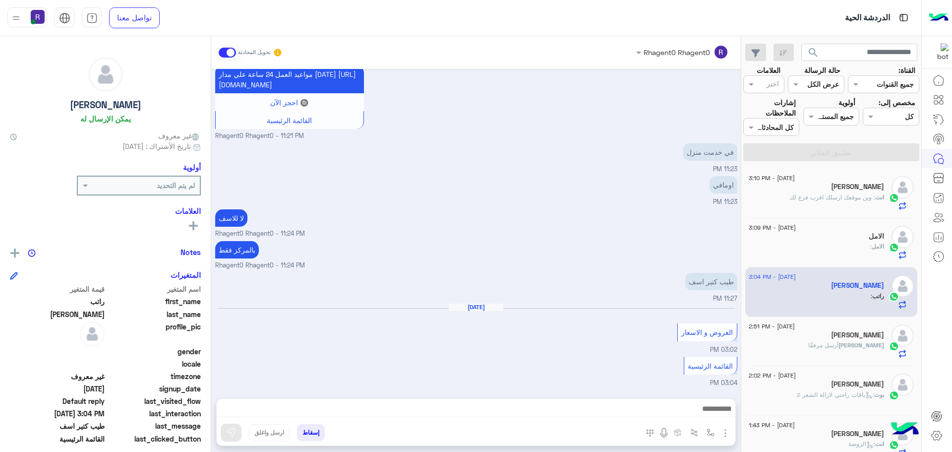
click at [852, 336] on h5 "[PERSON_NAME]" at bounding box center [857, 335] width 53 height 8
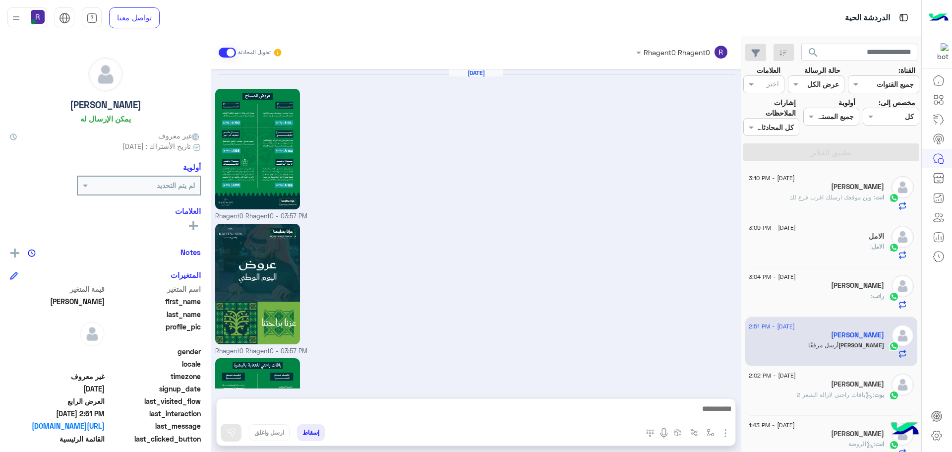
scroll to position [1420, 0]
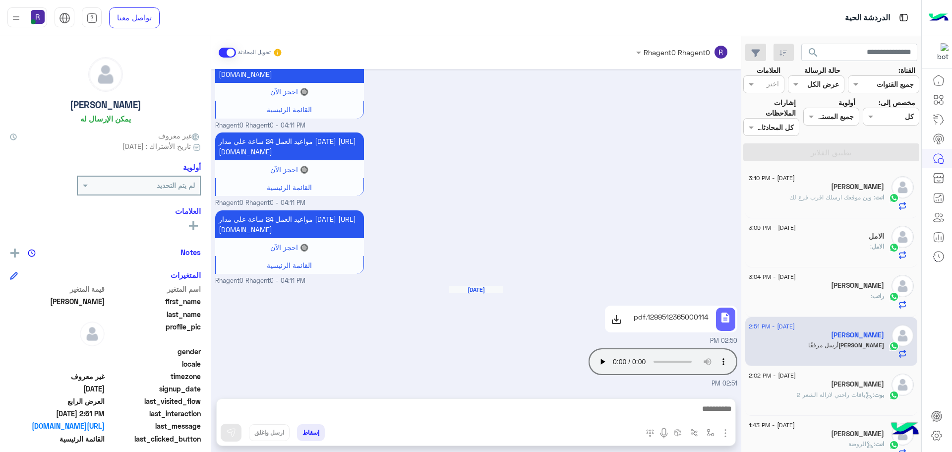
click at [848, 387] on h5 "[PERSON_NAME]" at bounding box center [857, 384] width 53 height 8
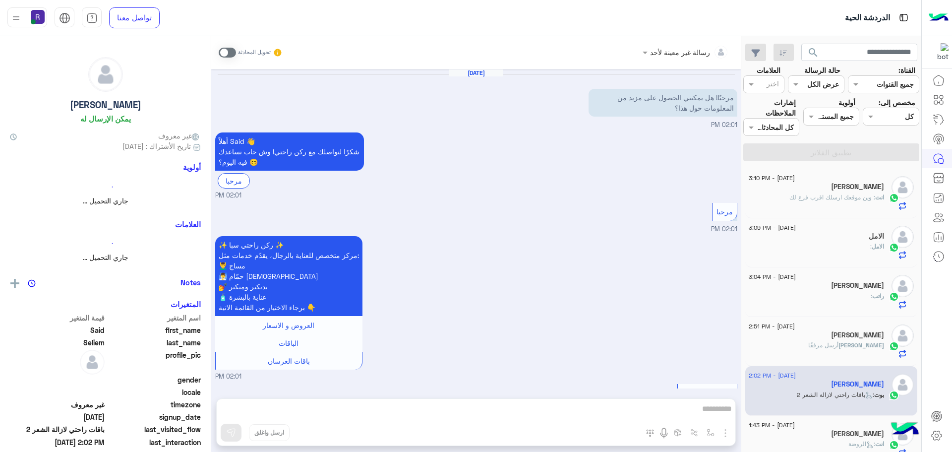
scroll to position [870, 0]
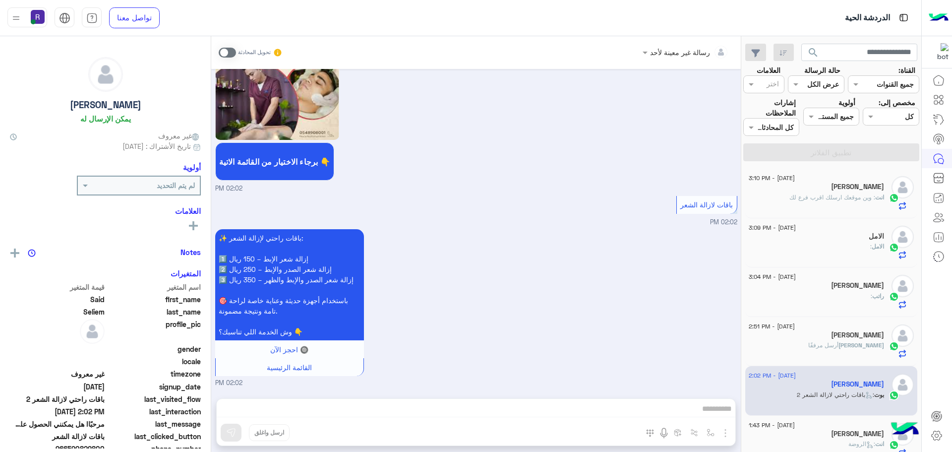
click at [845, 196] on span ": وين موقعك ارسلك اقرب فرع لك" at bounding box center [833, 196] width 86 height 7
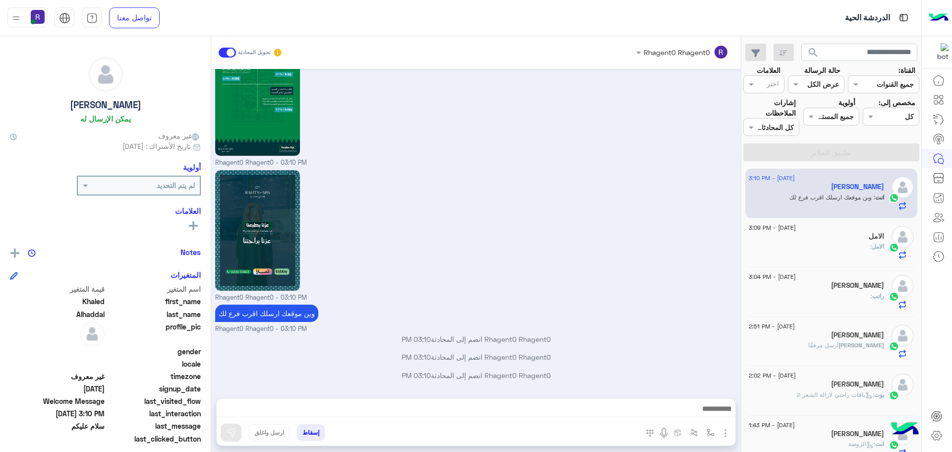
click at [824, 253] on div "الامل :" at bounding box center [816, 250] width 135 height 17
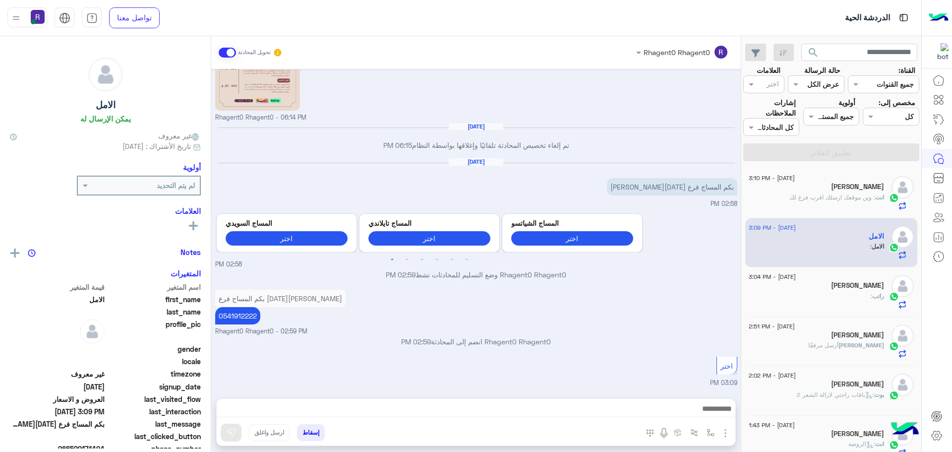
click at [827, 196] on span ": وين موقعك ارسلك اقرب فرع لك" at bounding box center [833, 196] width 86 height 7
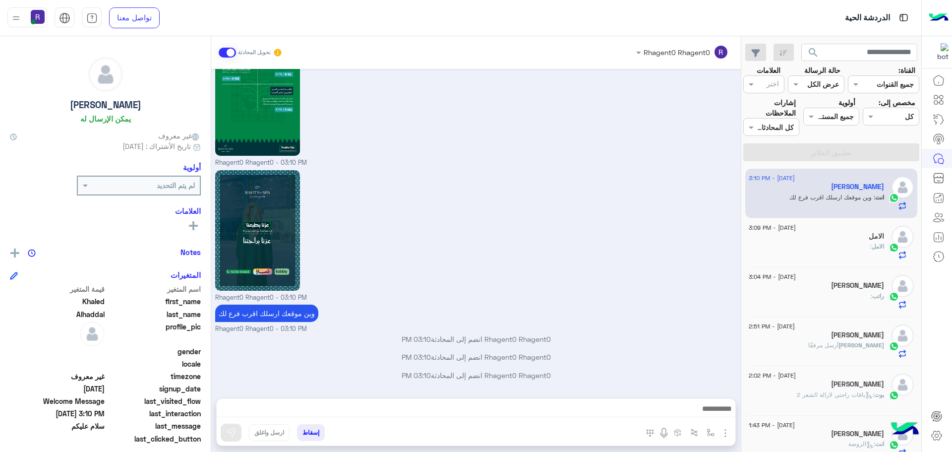
click at [812, 240] on div "الامل" at bounding box center [816, 237] width 135 height 10
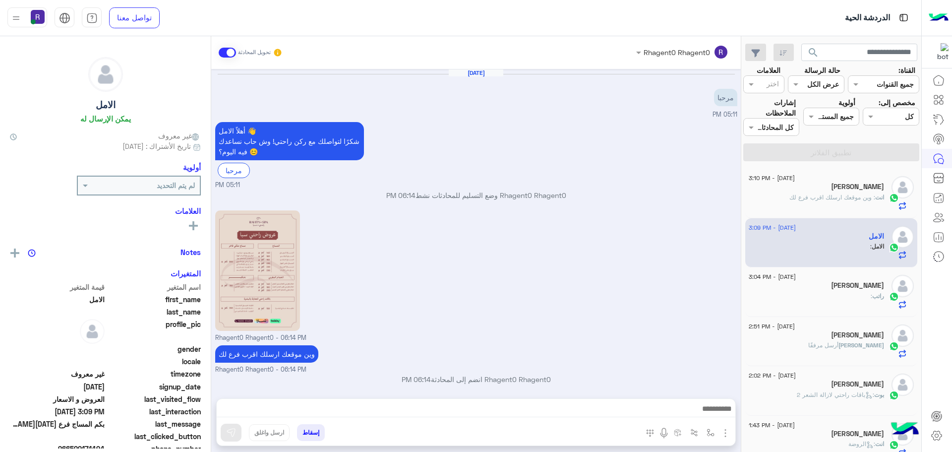
scroll to position [405, 0]
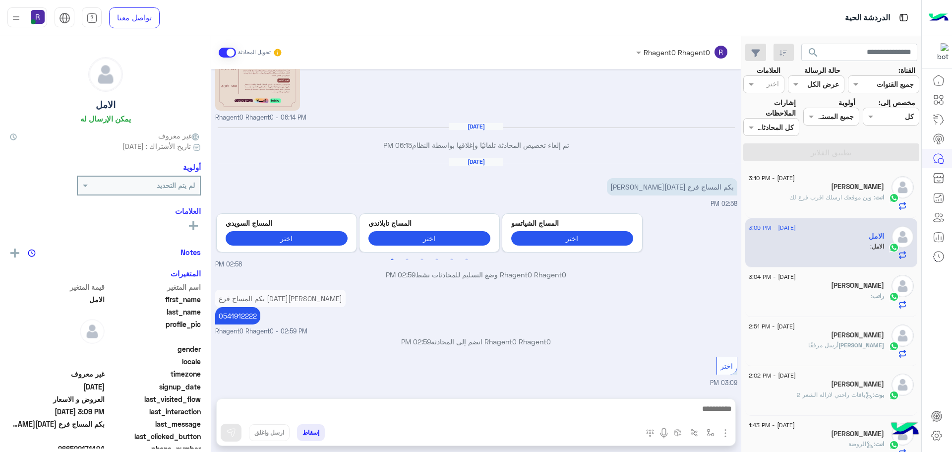
click at [795, 199] on span ": وين موقعك ارسلك اقرب فرع لك" at bounding box center [833, 196] width 86 height 7
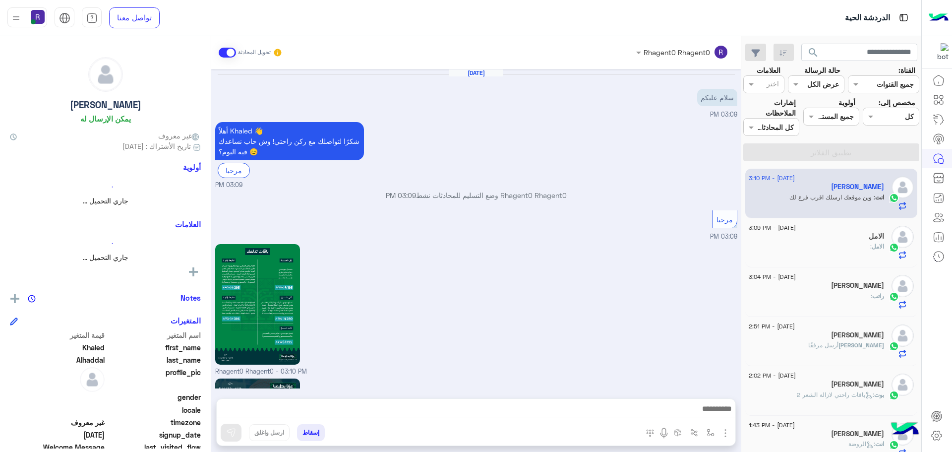
scroll to position [1017, 0]
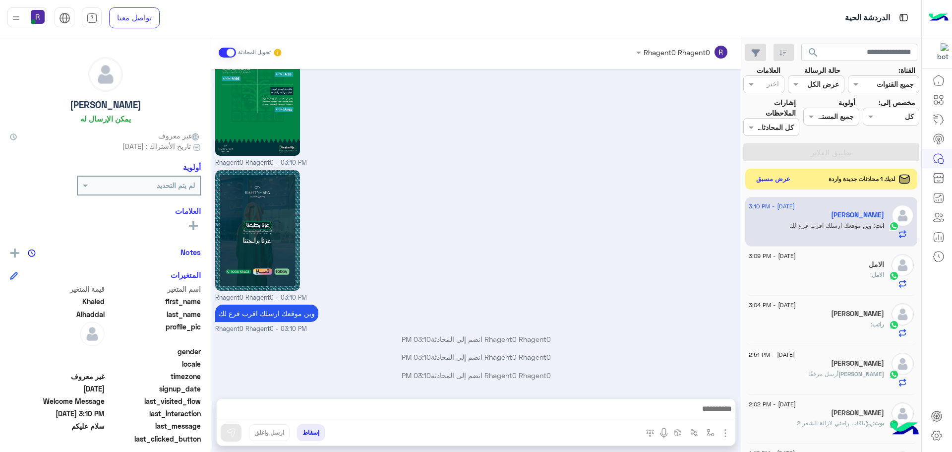
click at [786, 182] on button "عرض مسبق" at bounding box center [774, 179] width 42 height 13
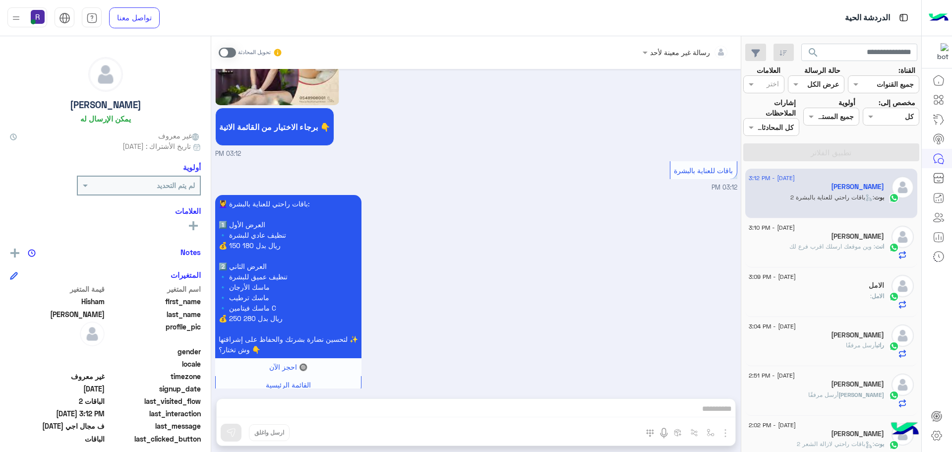
scroll to position [2238, 0]
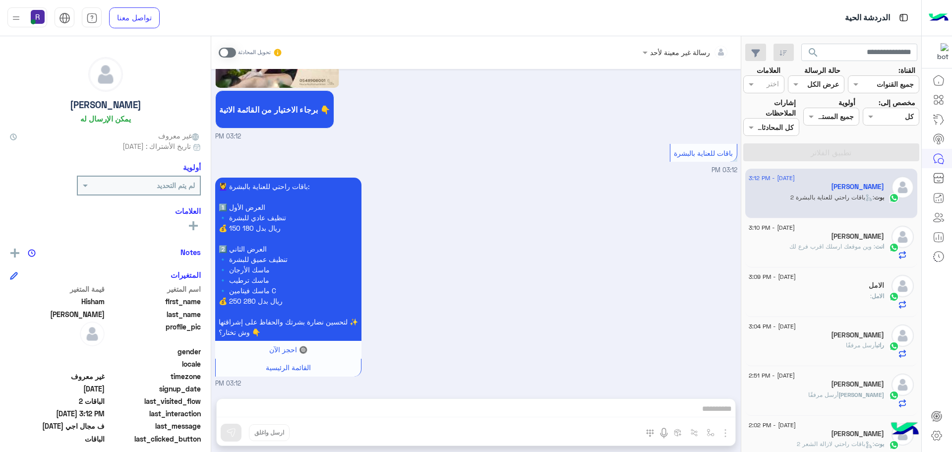
click at [830, 391] on span "أرسل مرفقًا" at bounding box center [824, 394] width 30 height 7
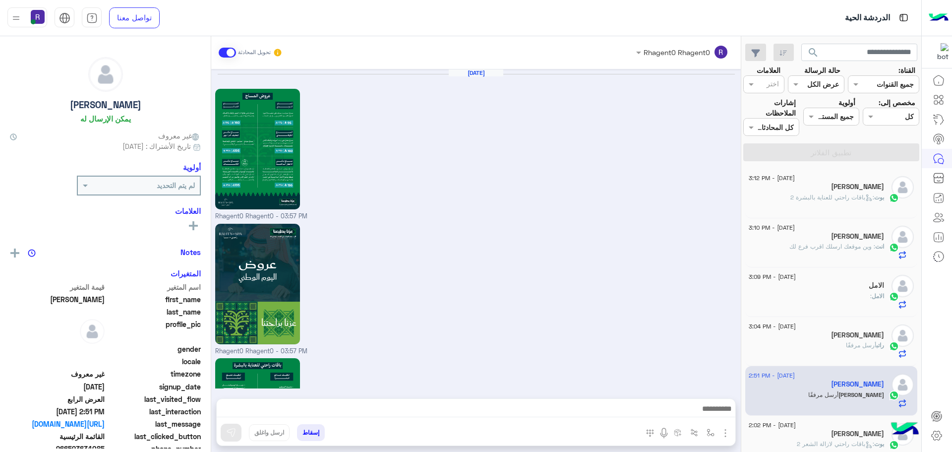
scroll to position [1420, 0]
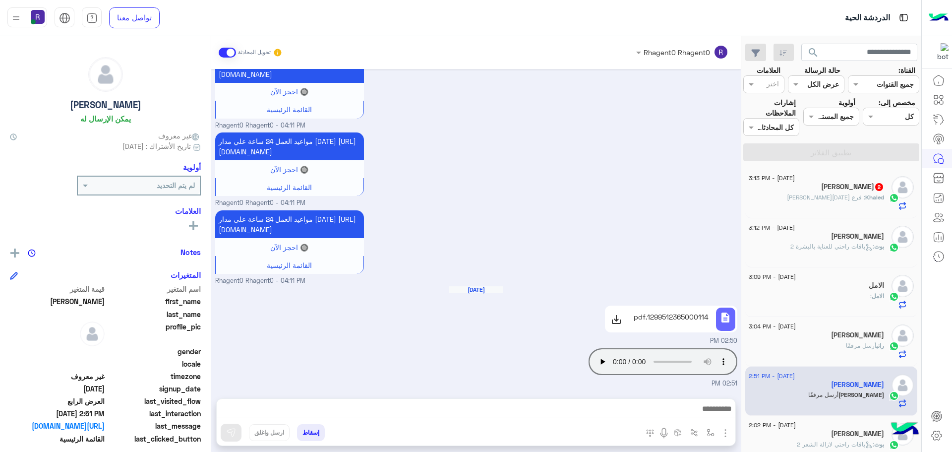
click at [821, 205] on div "Khaled : فرع [DATE][PERSON_NAME]" at bounding box center [816, 201] width 135 height 17
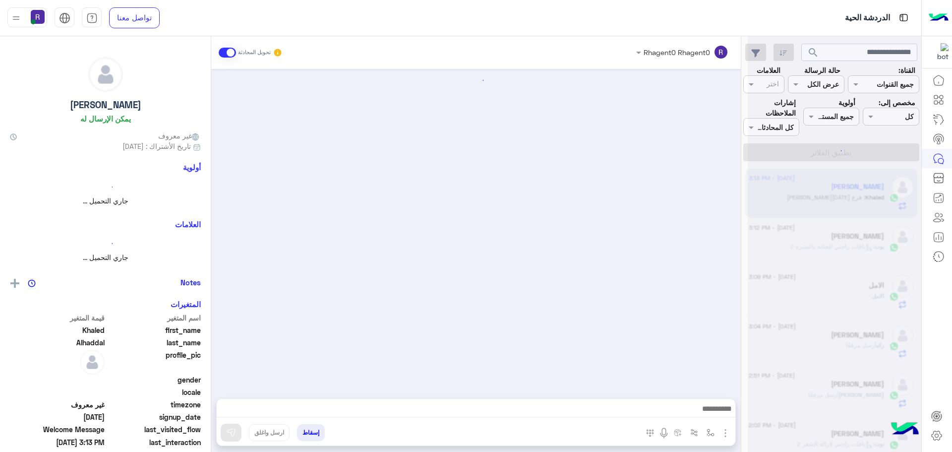
scroll to position [1094, 0]
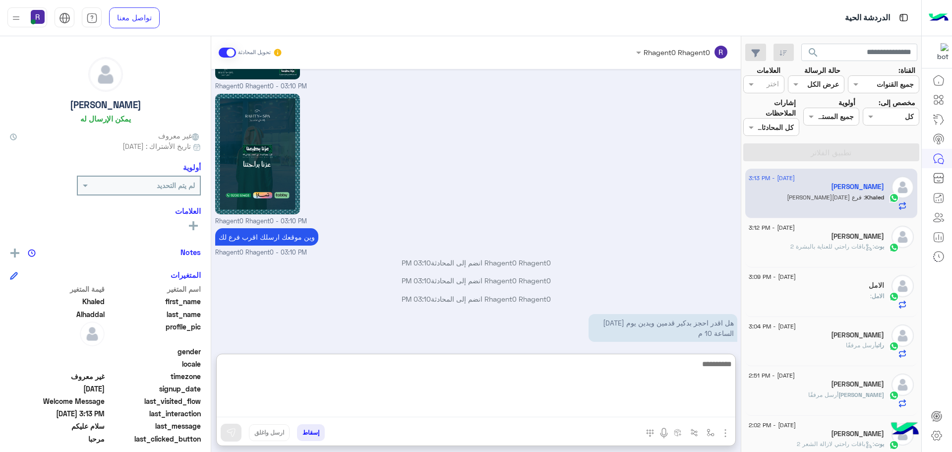
click at [471, 409] on textarea at bounding box center [476, 388] width 519 height 60
type textarea "**********"
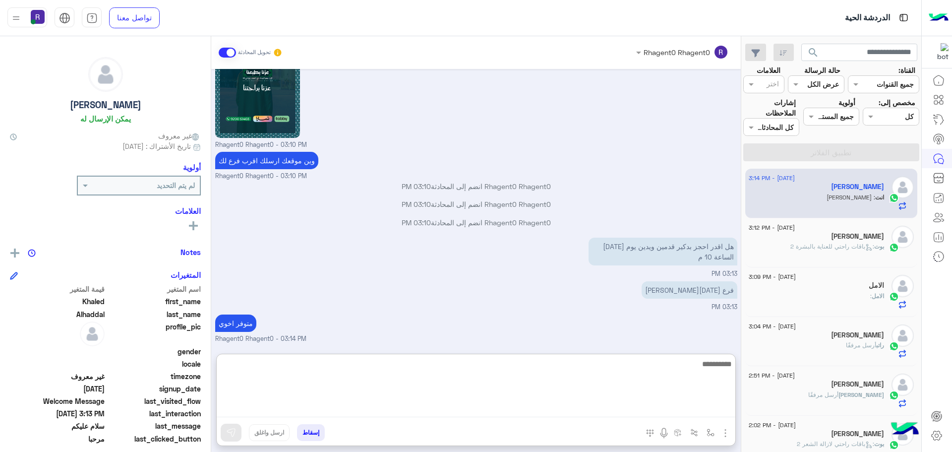
scroll to position [1204, 0]
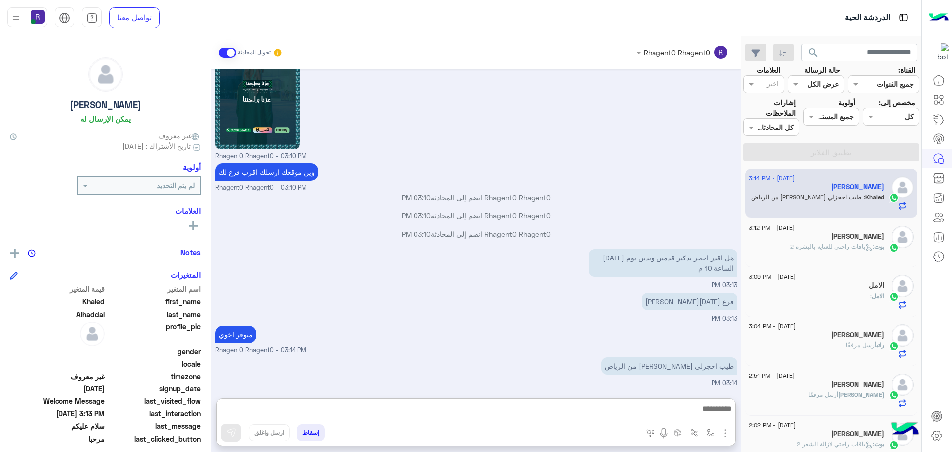
click at [481, 323] on div "متوفر اخوي Rhagent0 Rhagent0 - 03:14 PM" at bounding box center [476, 339] width 522 height 32
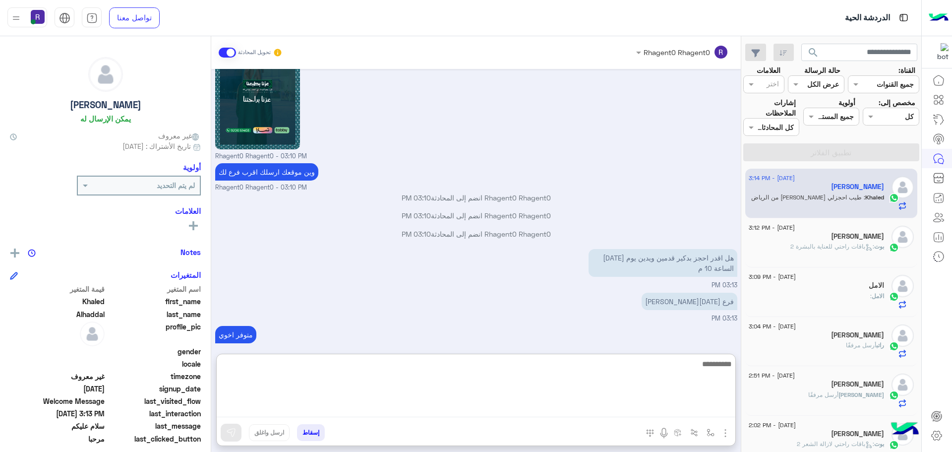
click at [477, 412] on textarea at bounding box center [476, 388] width 519 height 60
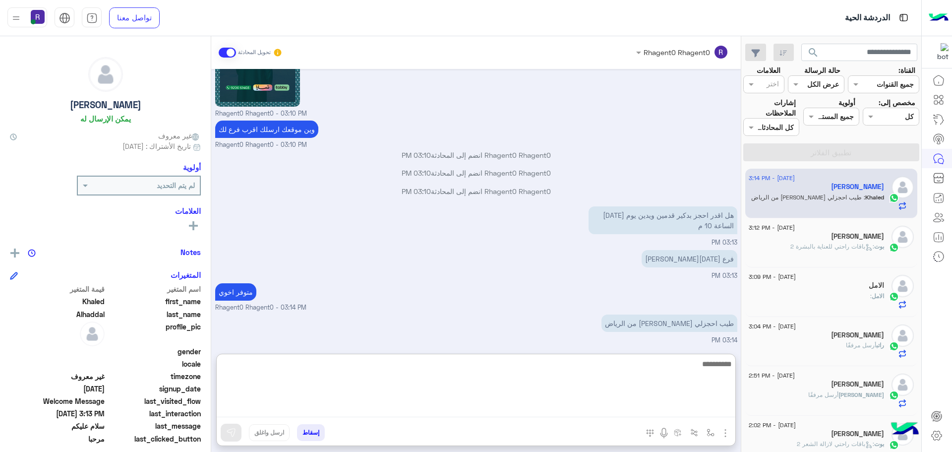
scroll to position [1204, 0]
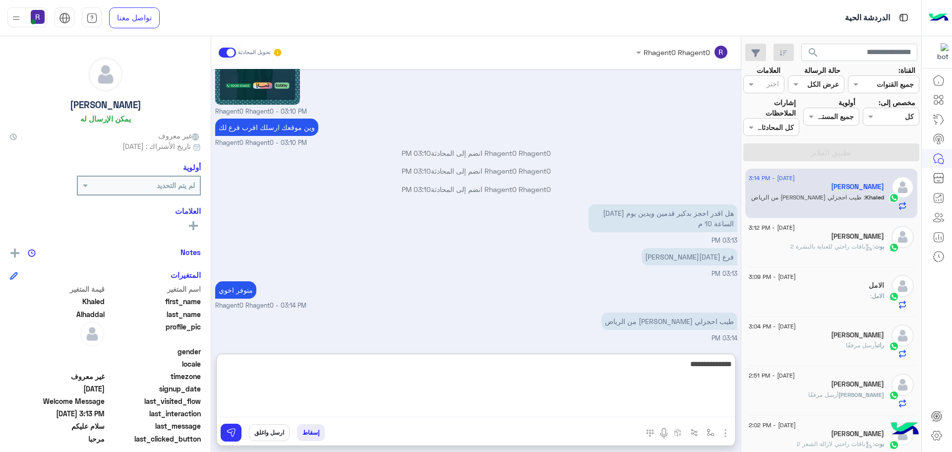
type textarea "**********"
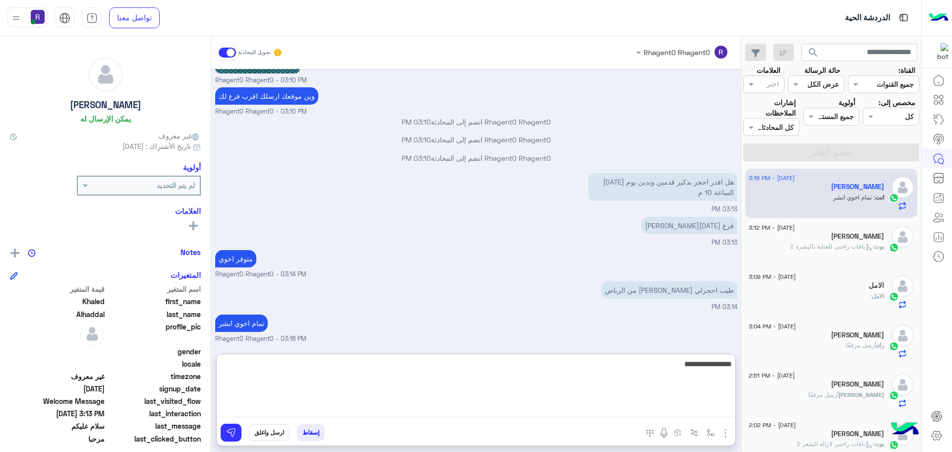
type textarea "**********"
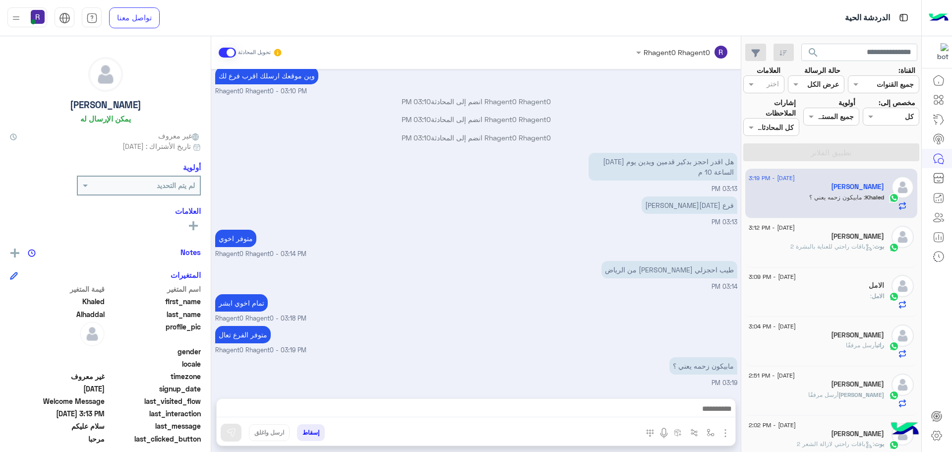
scroll to position [1255, 0]
click at [310, 149] on div "Rhagent0 Rhagent0 انضم إلى المحادثة 03:10 PM" at bounding box center [476, 141] width 522 height 18
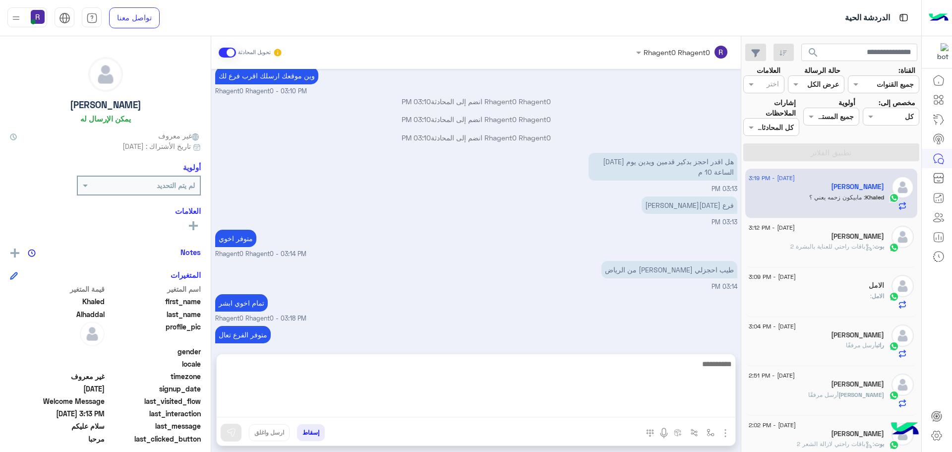
click at [528, 408] on textarea at bounding box center [476, 388] width 519 height 60
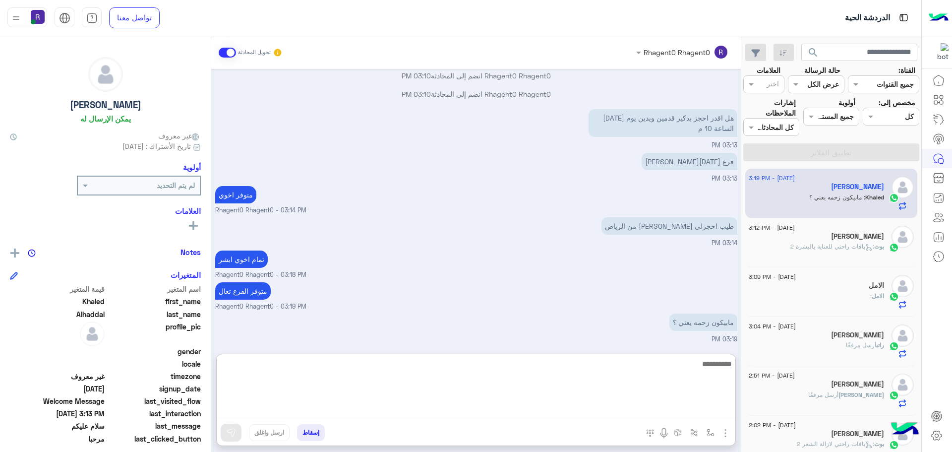
scroll to position [1300, 0]
type textarea "**"
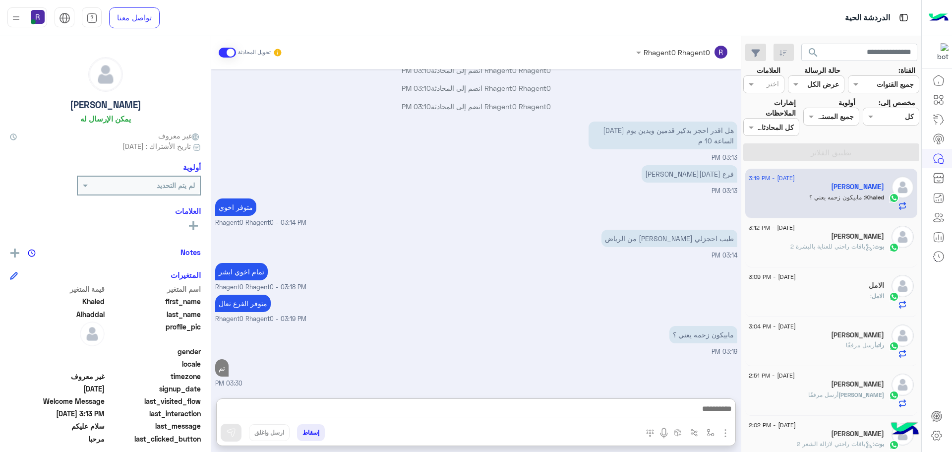
click at [549, 323] on div "مابيكون زحمه يعني ؟ 03:19 PM" at bounding box center [476, 339] width 522 height 33
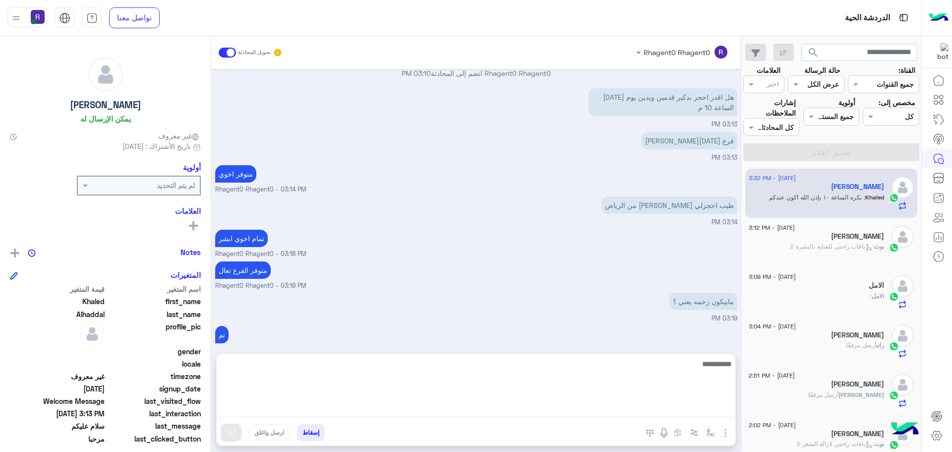
click at [523, 411] on textarea at bounding box center [476, 388] width 519 height 60
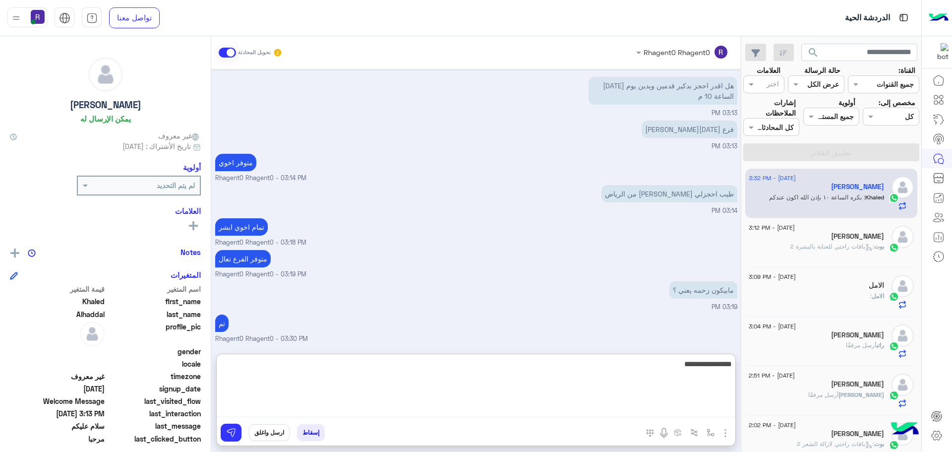
type textarea "**********"
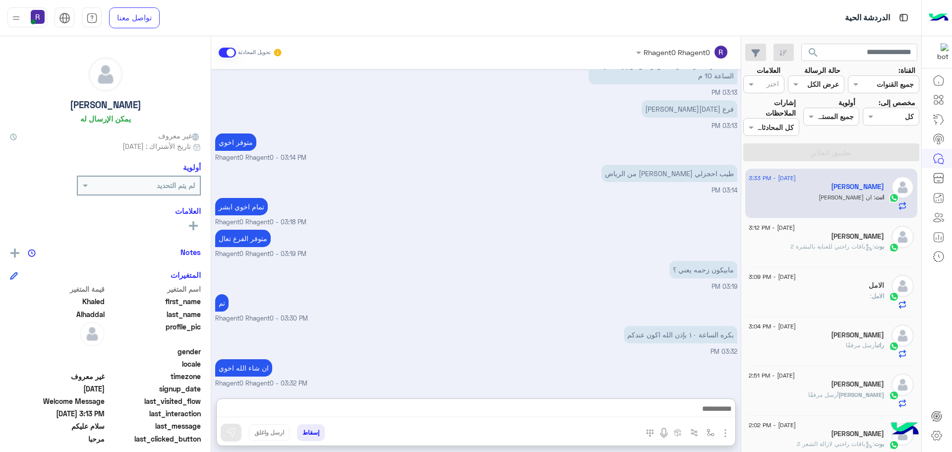
click at [436, 258] on div "مابيكون زحمه يعني ؟ 03:19 PM" at bounding box center [476, 274] width 522 height 33
click at [846, 249] on span ": باقات راحتي للعناية بالبشرة 2" at bounding box center [833, 246] width 84 height 7
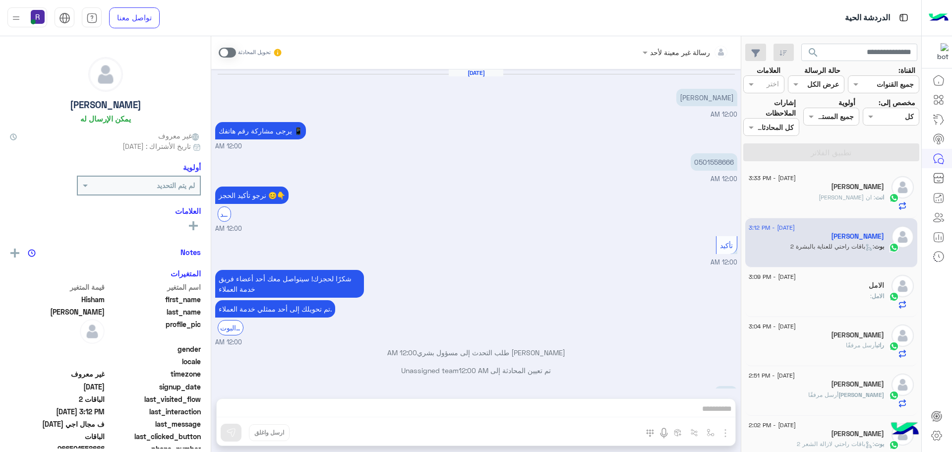
scroll to position [901, 0]
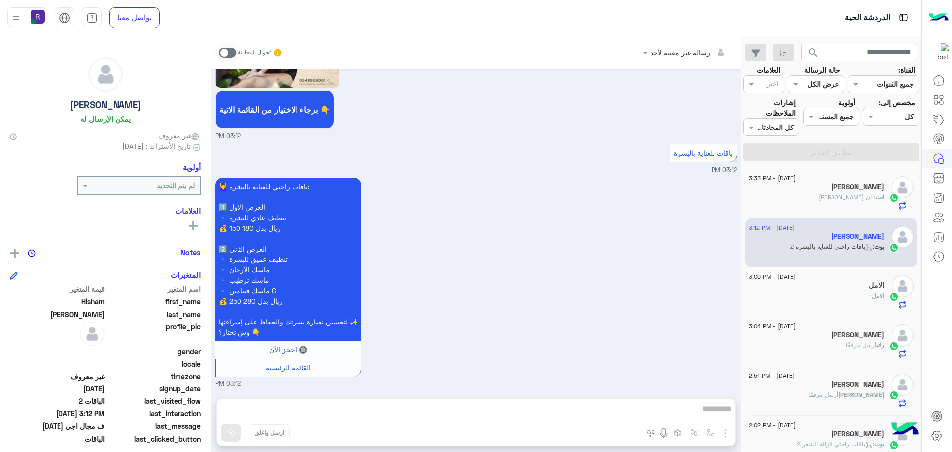
click at [839, 196] on span ": ان [PERSON_NAME]" at bounding box center [847, 196] width 57 height 7
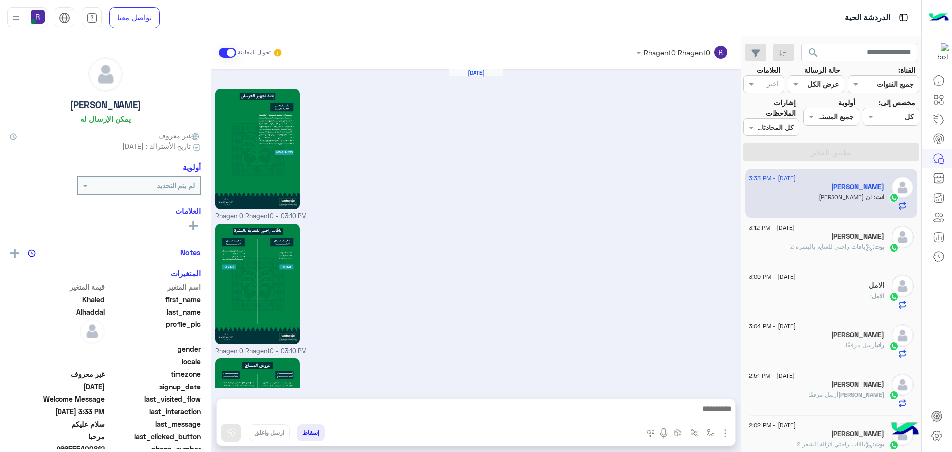
scroll to position [926, 0]
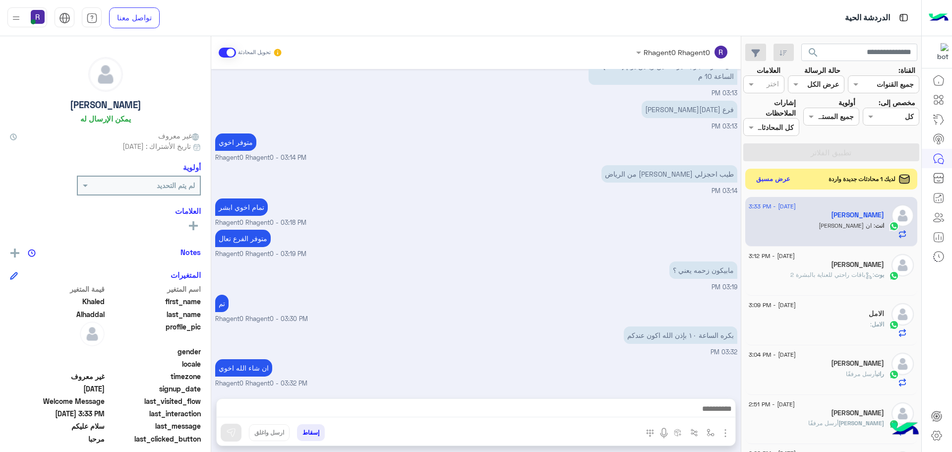
click at [770, 177] on button "عرض مسبق" at bounding box center [774, 179] width 42 height 13
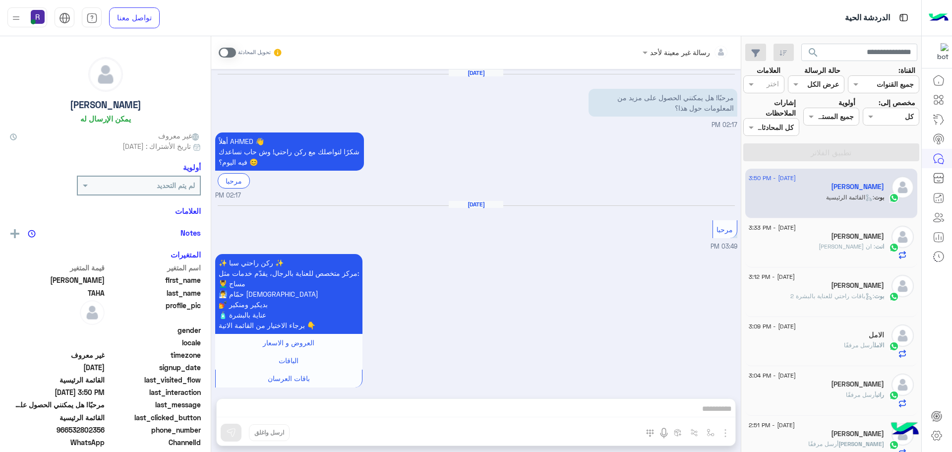
scroll to position [473, 0]
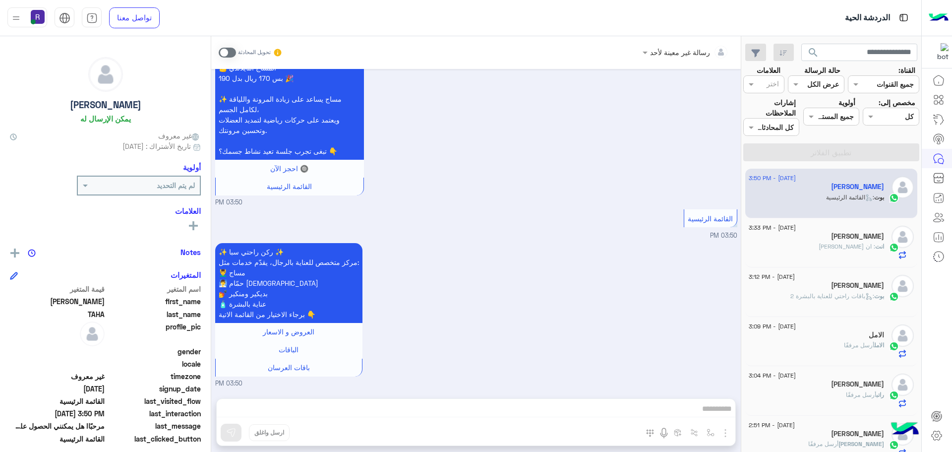
click at [230, 54] on span at bounding box center [227, 53] width 17 height 10
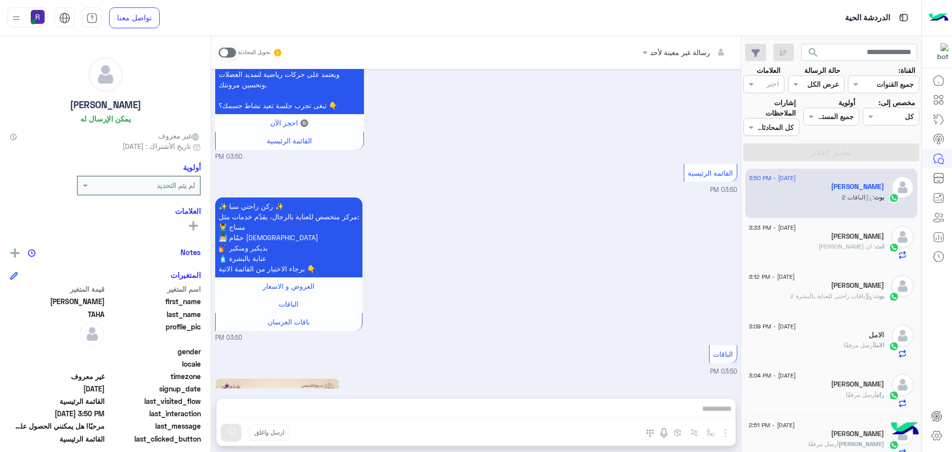
scroll to position [728, 0]
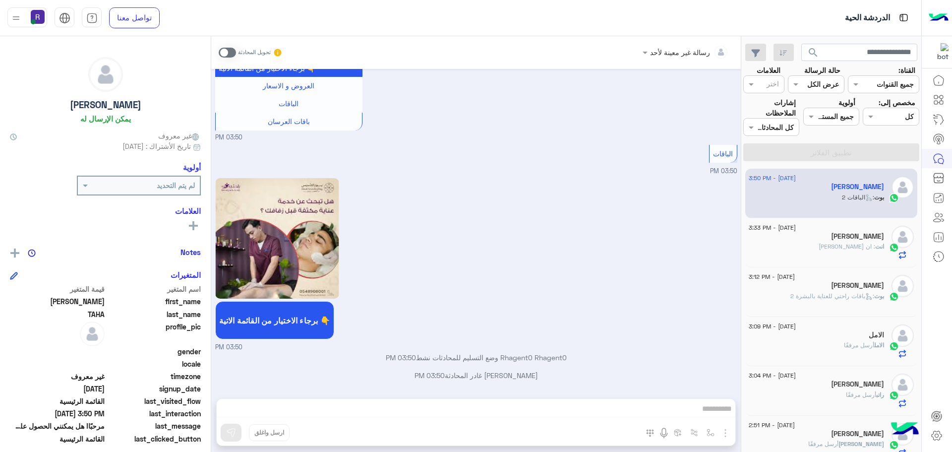
click at [724, 433] on div "رسالة غير معينة لأحد تحويل المحادثة [DATE] مرحبًا! هل يمكنني الحصول على مزيد من…" at bounding box center [476, 246] width 530 height 420
click at [231, 53] on span at bounding box center [227, 53] width 17 height 10
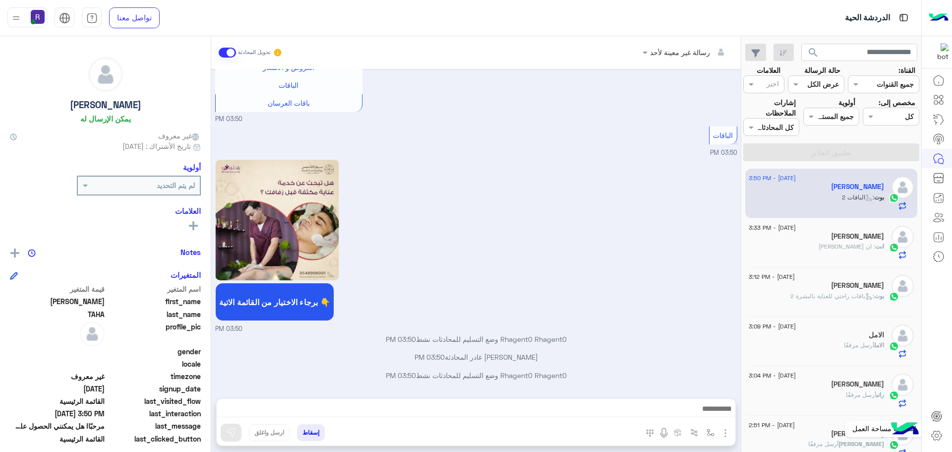
scroll to position [747, 0]
click at [726, 433] on img "button" at bounding box center [726, 433] width 12 height 12
click at [714, 417] on span "الصور" at bounding box center [706, 411] width 18 height 11
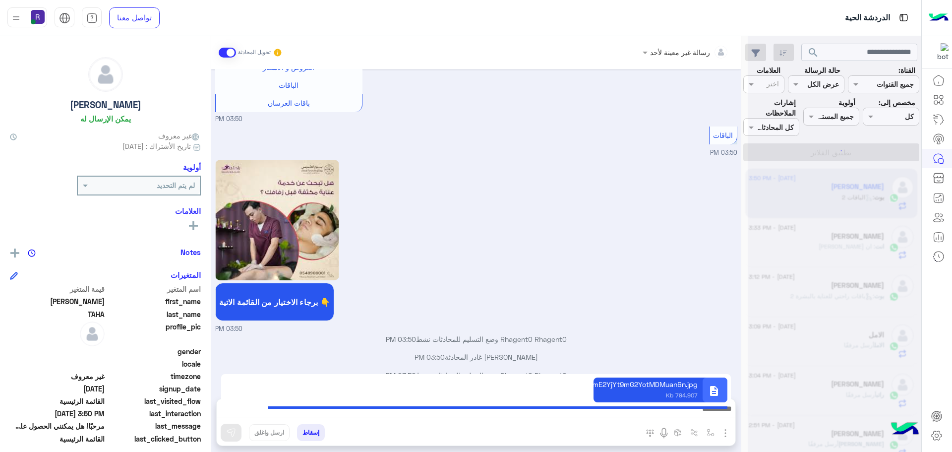
scroll to position [780, 0]
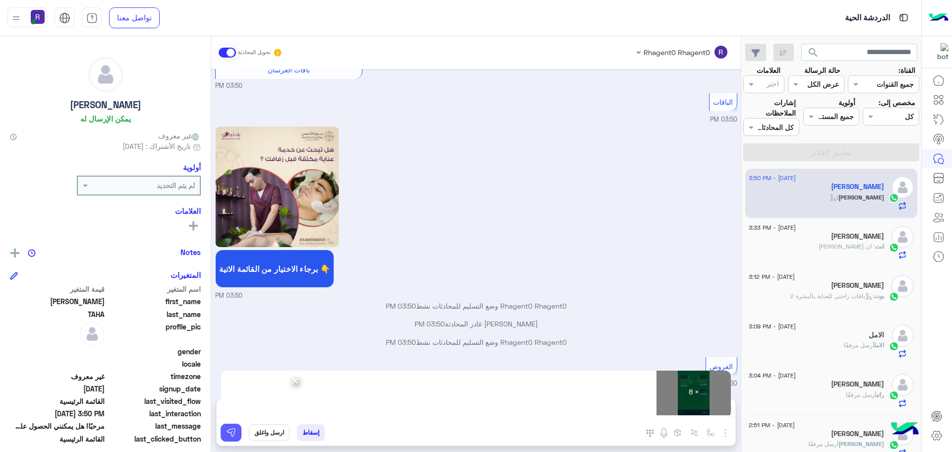
click at [230, 435] on img at bounding box center [231, 433] width 10 height 10
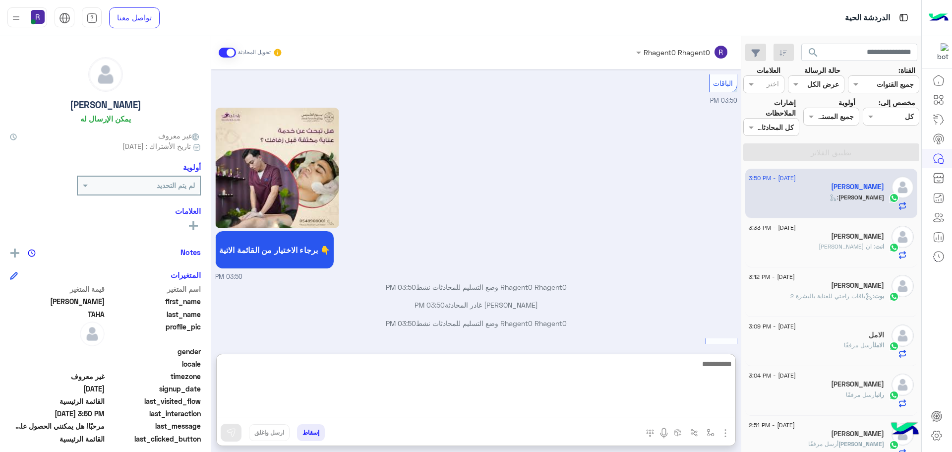
paste textarea "**********"
type textarea "**********"
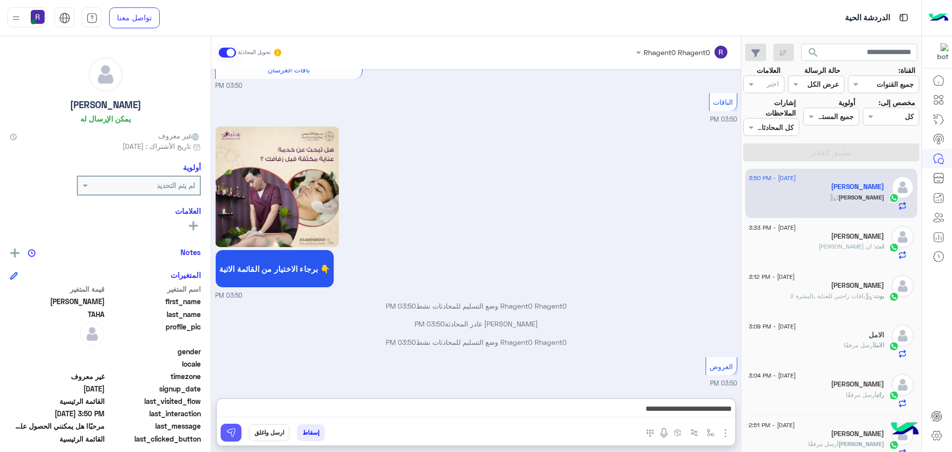
click at [237, 439] on button at bounding box center [231, 433] width 21 height 18
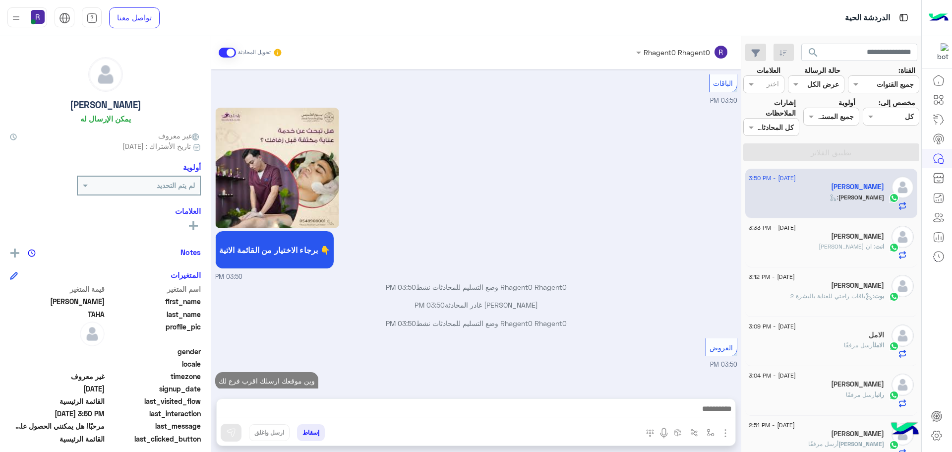
scroll to position [812, 0]
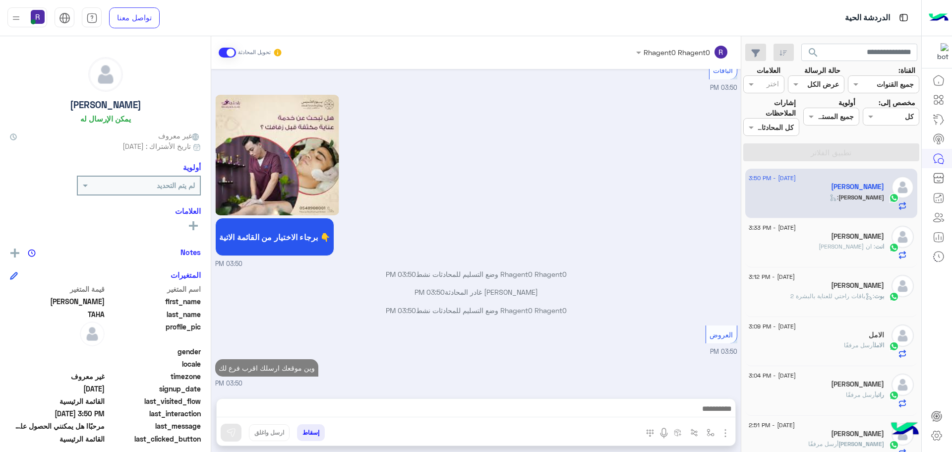
click at [796, 250] on div "انت : ان [PERSON_NAME]" at bounding box center [816, 250] width 135 height 17
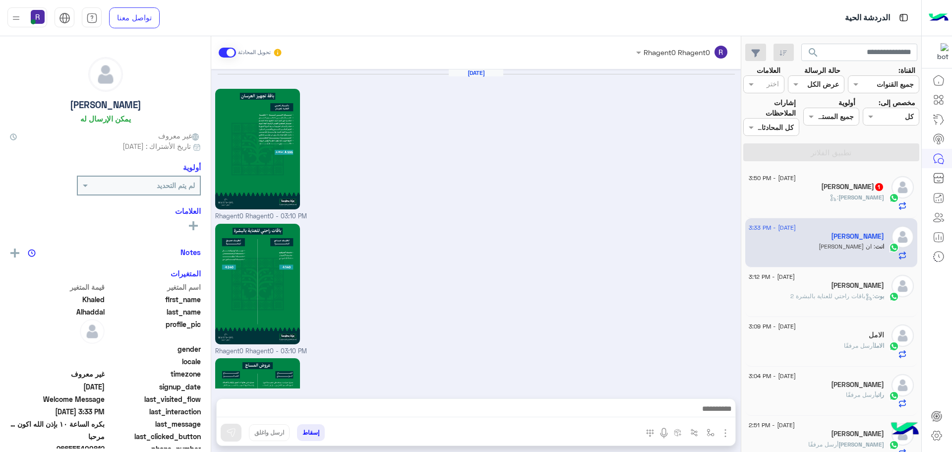
scroll to position [926, 0]
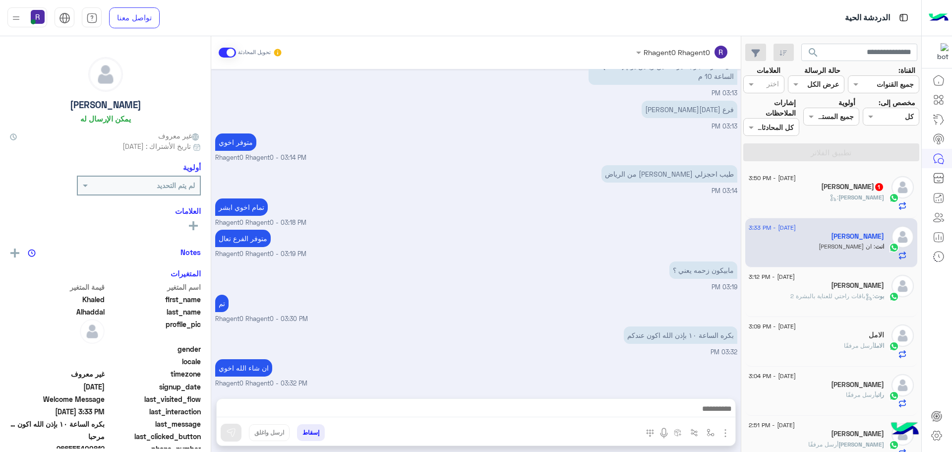
click at [824, 190] on div "[PERSON_NAME] 1" at bounding box center [816, 188] width 135 height 10
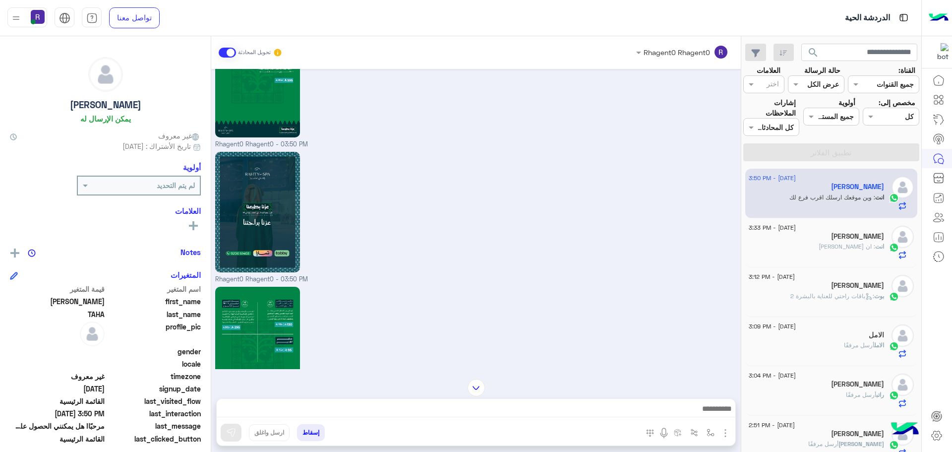
scroll to position [1908, 0]
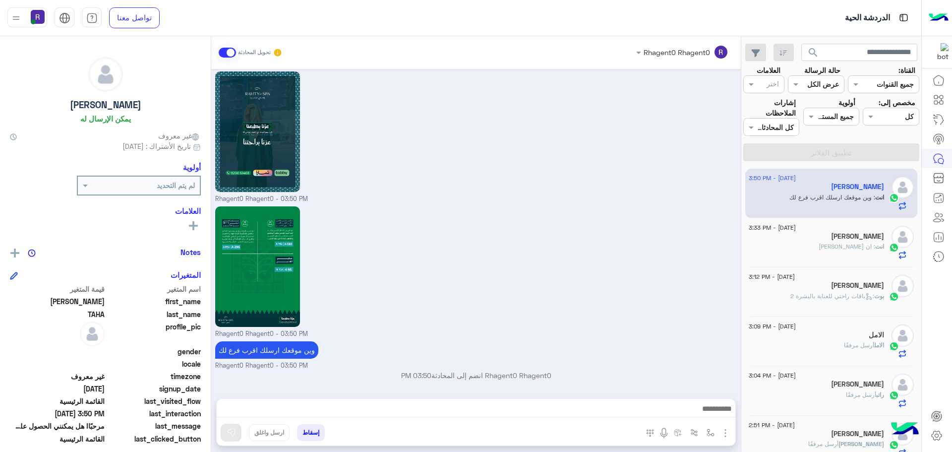
click at [810, 232] on div "[PERSON_NAME]" at bounding box center [816, 237] width 135 height 10
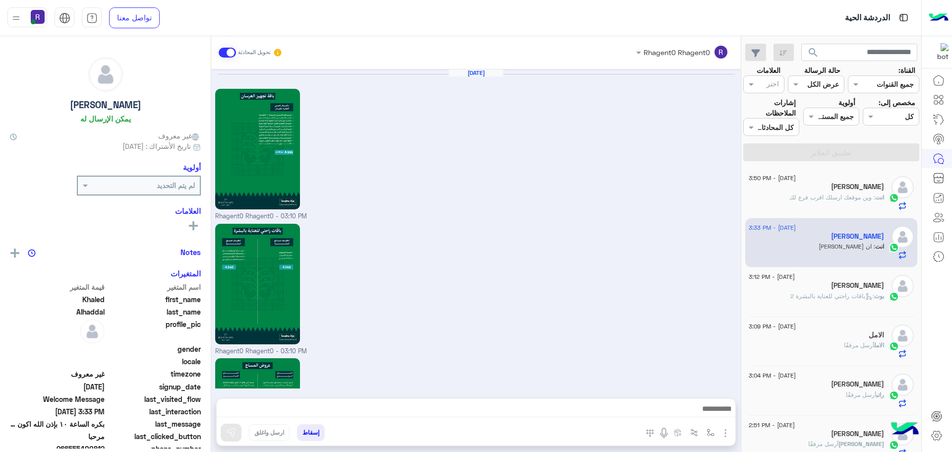
scroll to position [926, 0]
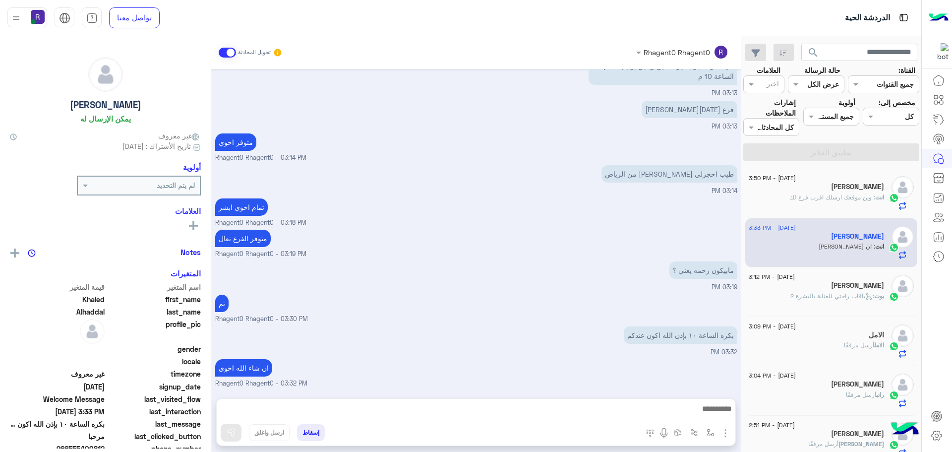
click at [825, 293] on span ": باقات راحتي للعناية بالبشرة 2" at bounding box center [833, 295] width 84 height 7
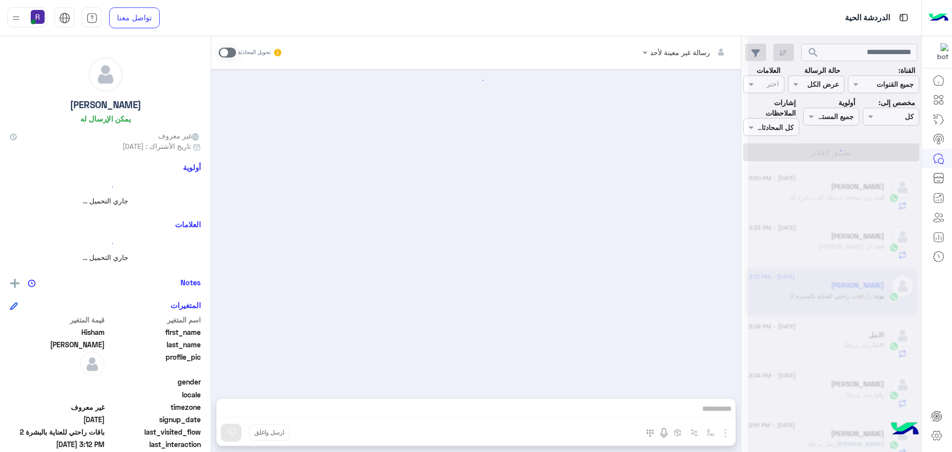
scroll to position [901, 0]
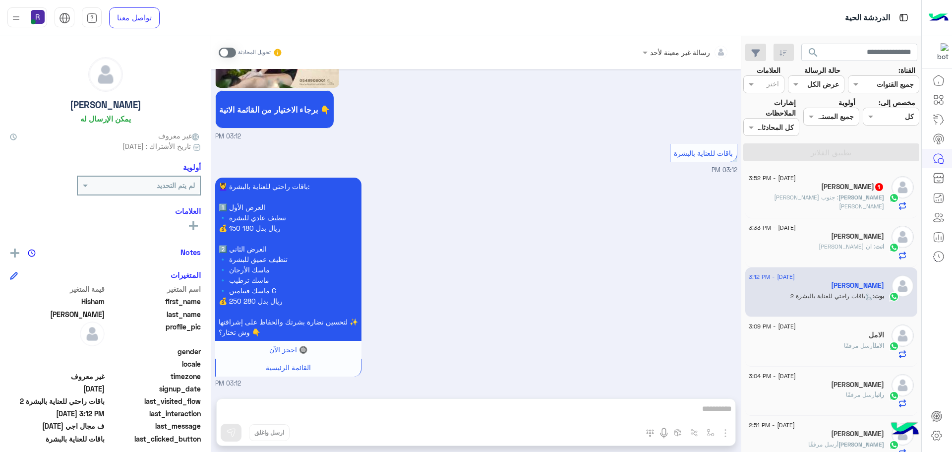
click at [841, 199] on span ": جنوب [PERSON_NAME] [PERSON_NAME]" at bounding box center [829, 201] width 110 height 16
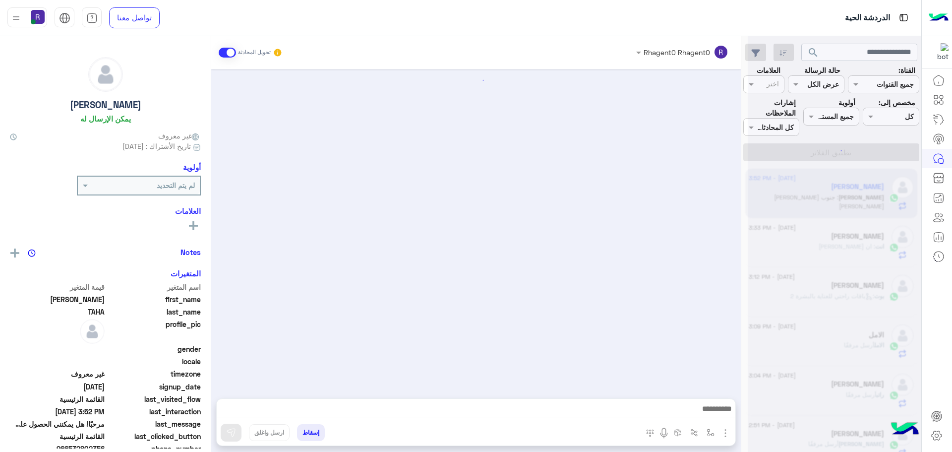
scroll to position [1509, 0]
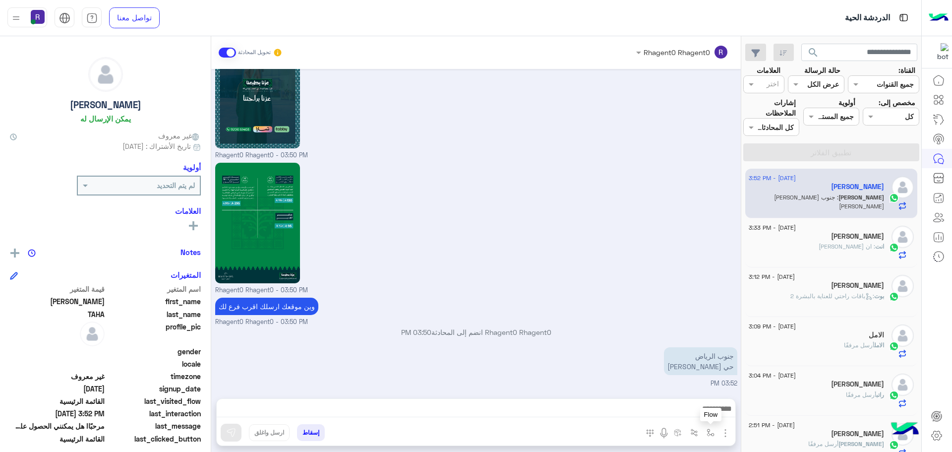
click at [709, 430] on img "button" at bounding box center [711, 433] width 8 height 8
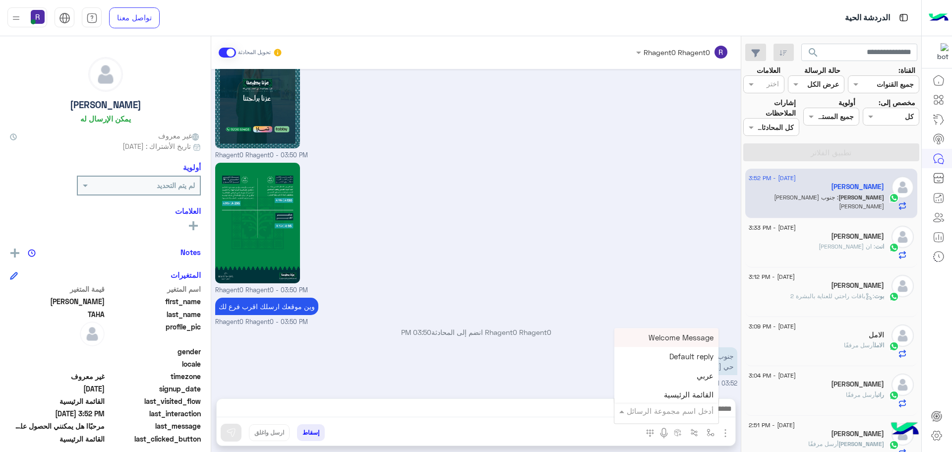
click at [704, 414] on input "text" at bounding box center [680, 410] width 67 height 11
click at [702, 385] on div "الشفا" at bounding box center [667, 380] width 104 height 19
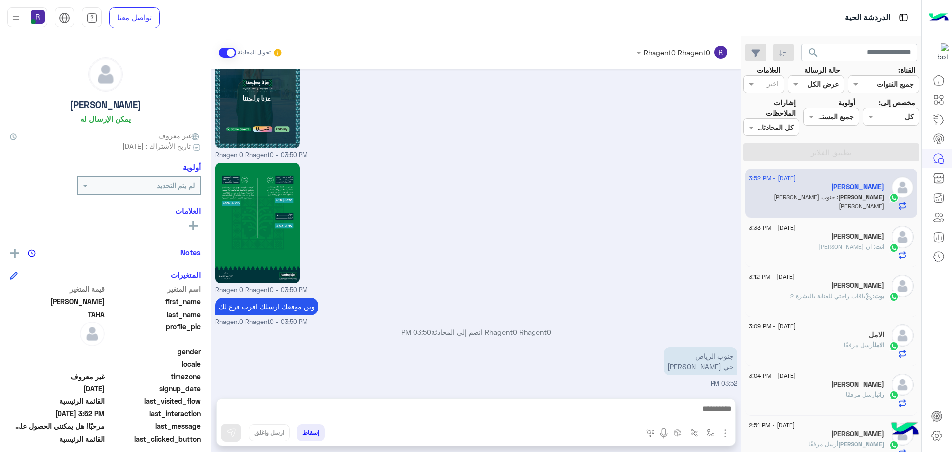
type textarea "*****"
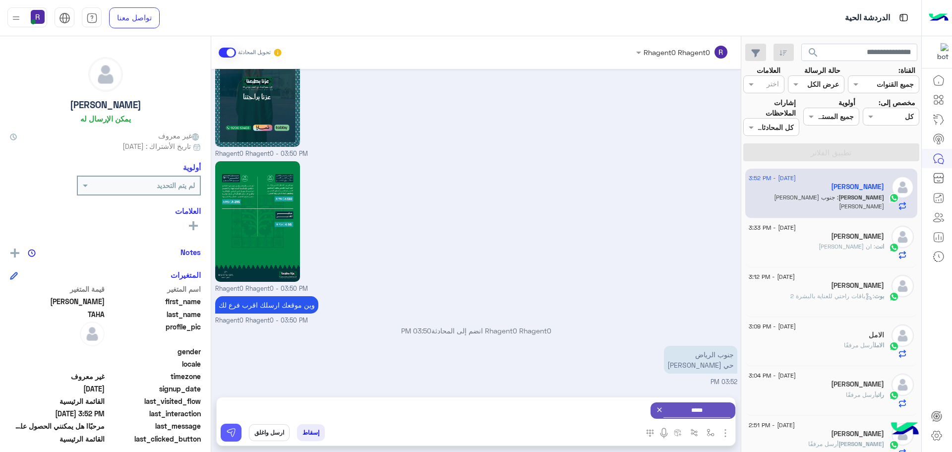
click at [227, 435] on img at bounding box center [231, 433] width 10 height 10
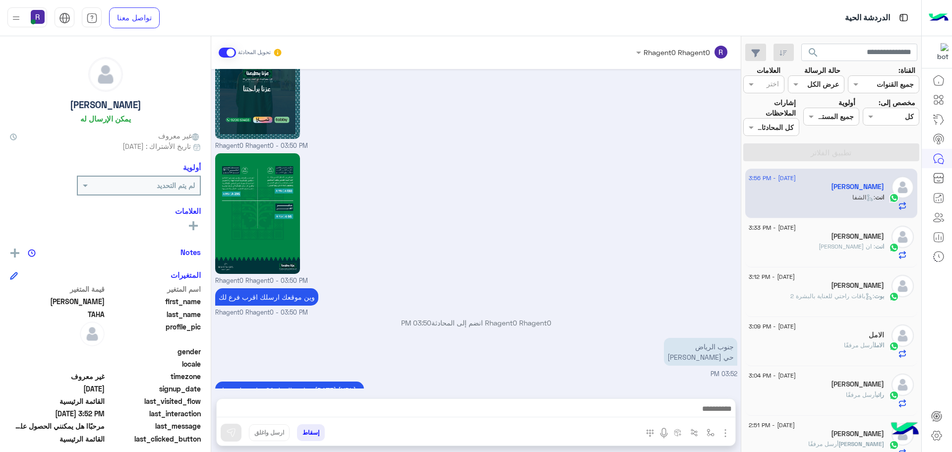
scroll to position [1597, 0]
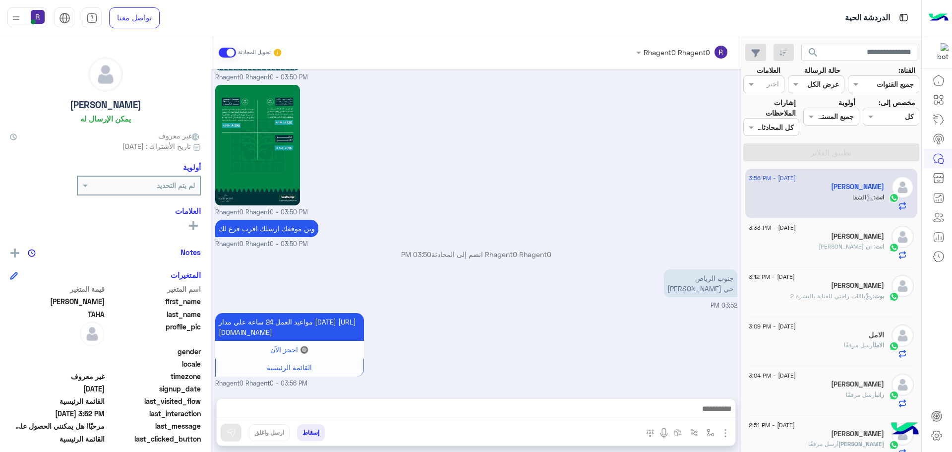
click at [819, 234] on div "[PERSON_NAME]" at bounding box center [816, 237] width 135 height 10
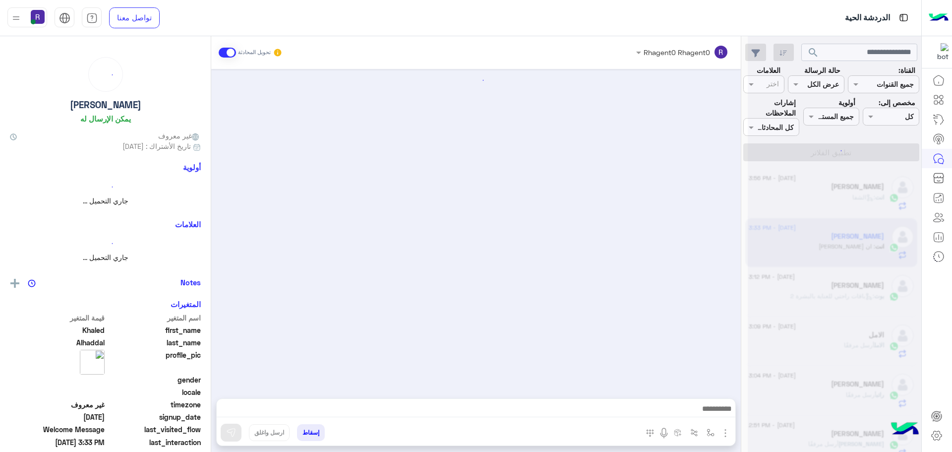
scroll to position [926, 0]
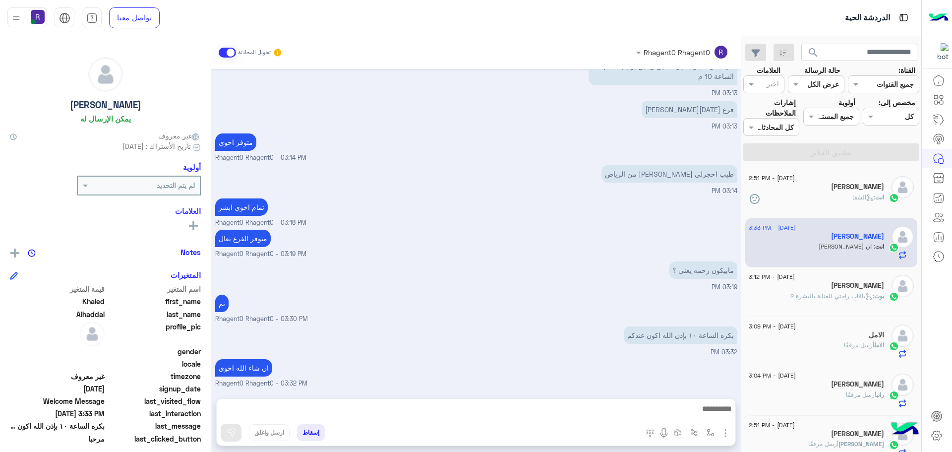
click at [828, 200] on div "انت : الشفا" at bounding box center [816, 201] width 135 height 17
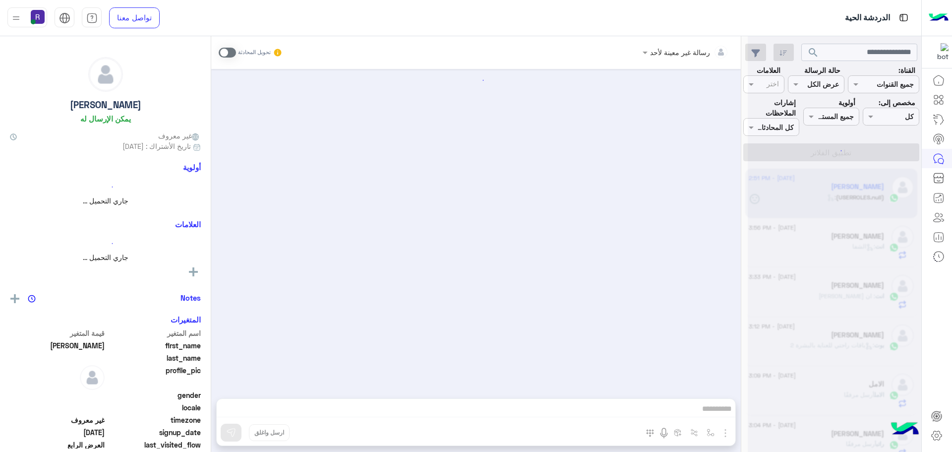
scroll to position [1303, 0]
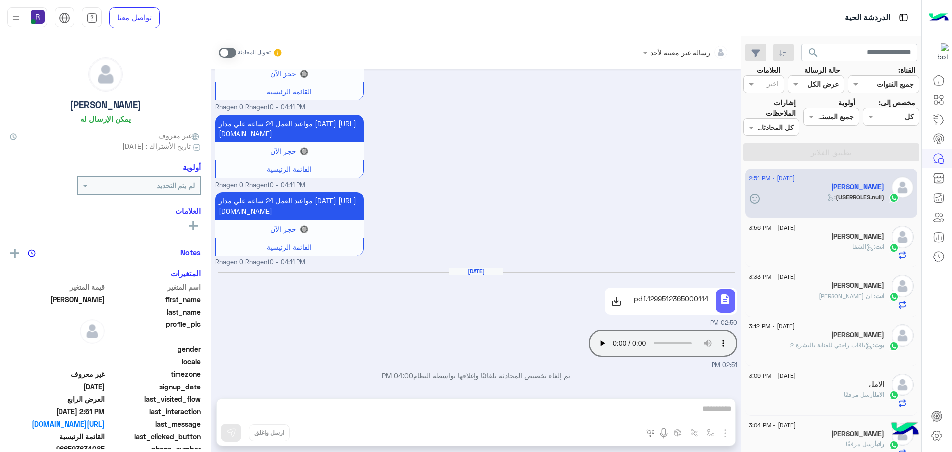
click at [852, 241] on div "[PERSON_NAME]" at bounding box center [816, 237] width 135 height 10
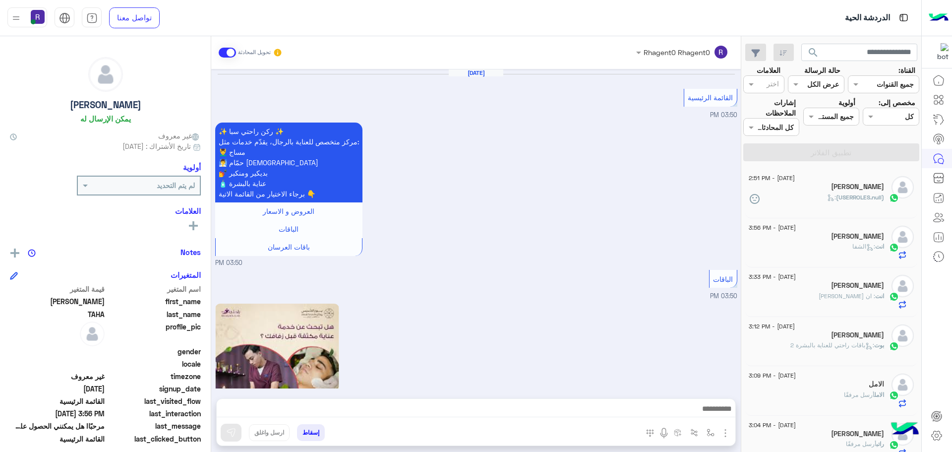
scroll to position [1446, 0]
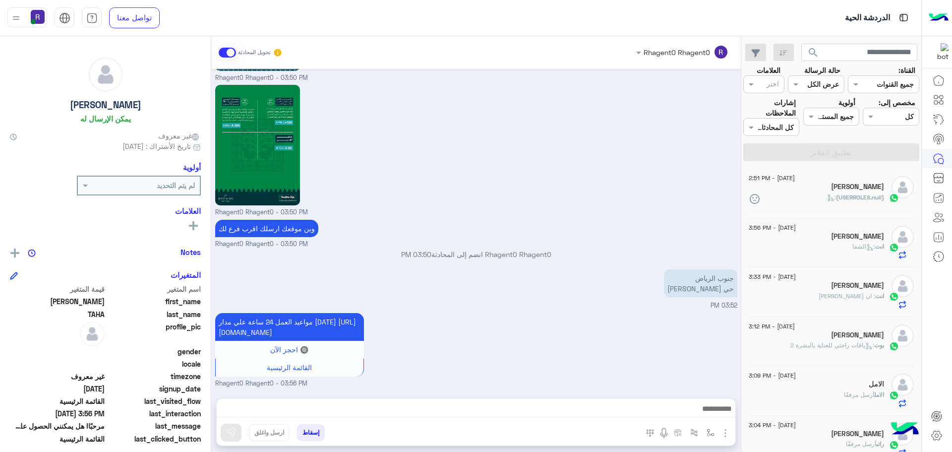
click at [864, 303] on div "انت : ان [PERSON_NAME]" at bounding box center [816, 300] width 135 height 17
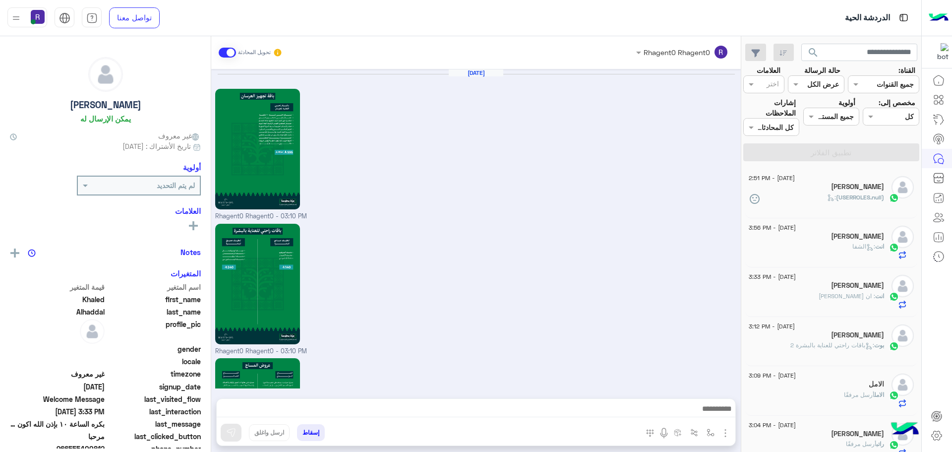
scroll to position [926, 0]
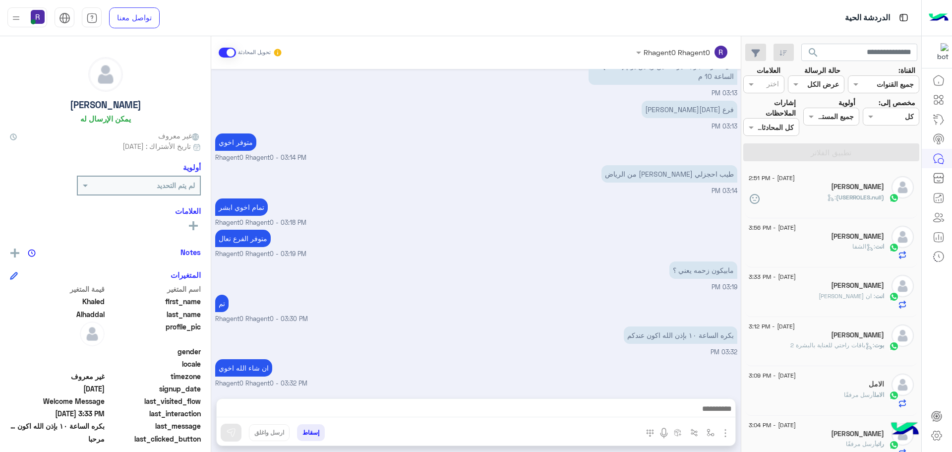
click at [828, 340] on div "[PERSON_NAME]" at bounding box center [816, 336] width 135 height 10
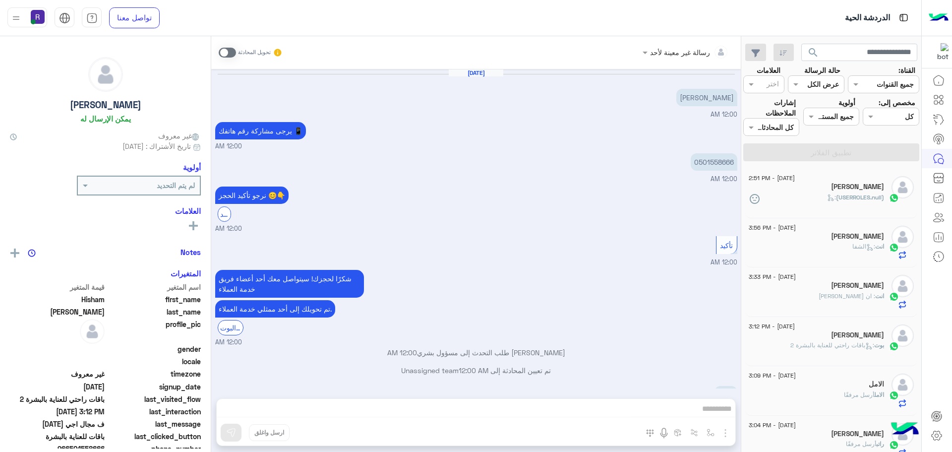
scroll to position [901, 0]
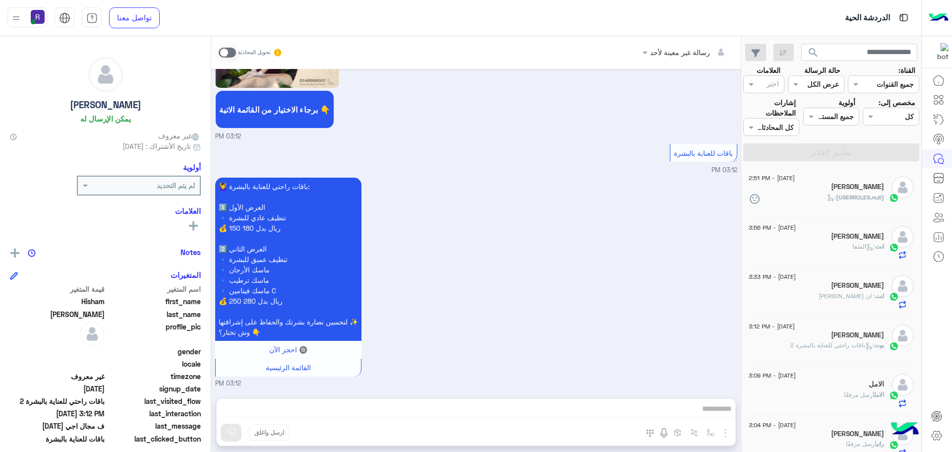
click at [823, 196] on div "(USERROLES.null) :" at bounding box center [816, 201] width 135 height 17
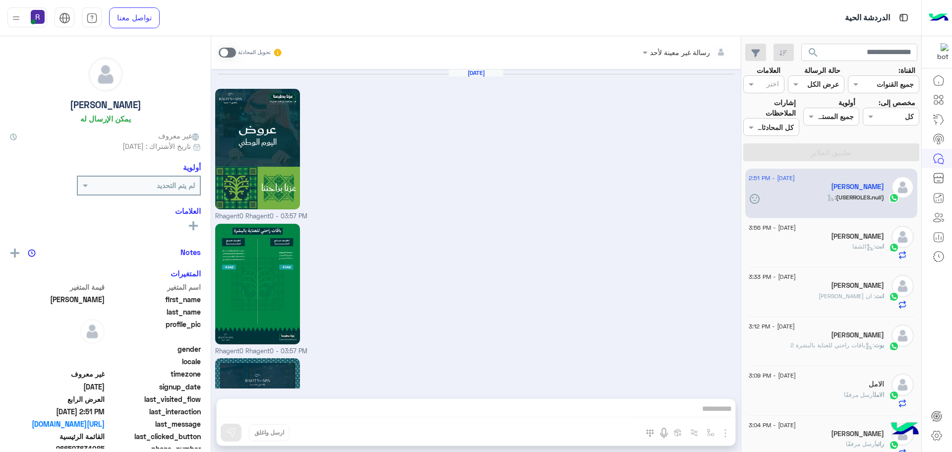
scroll to position [1303, 0]
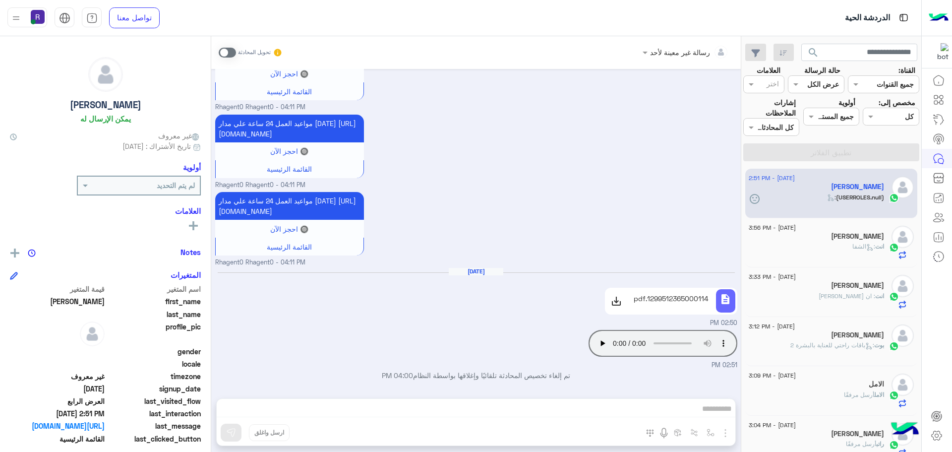
click at [810, 239] on div "[PERSON_NAME]" at bounding box center [816, 237] width 135 height 10
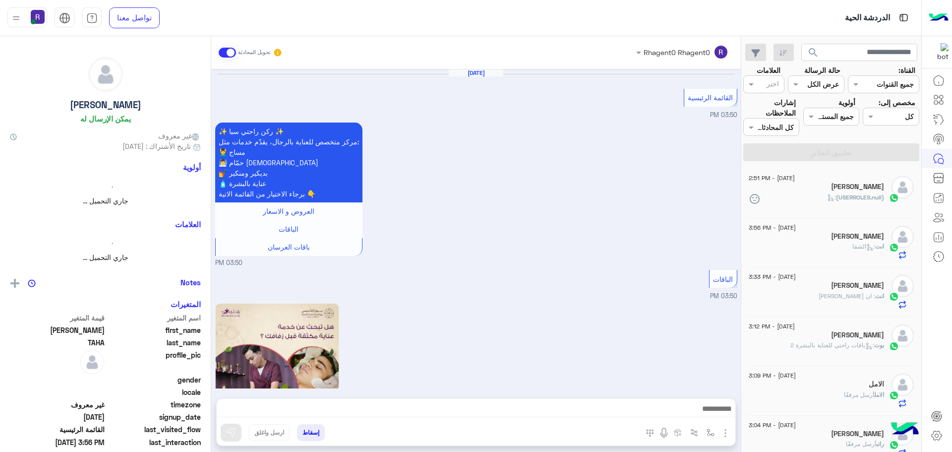
scroll to position [1446, 0]
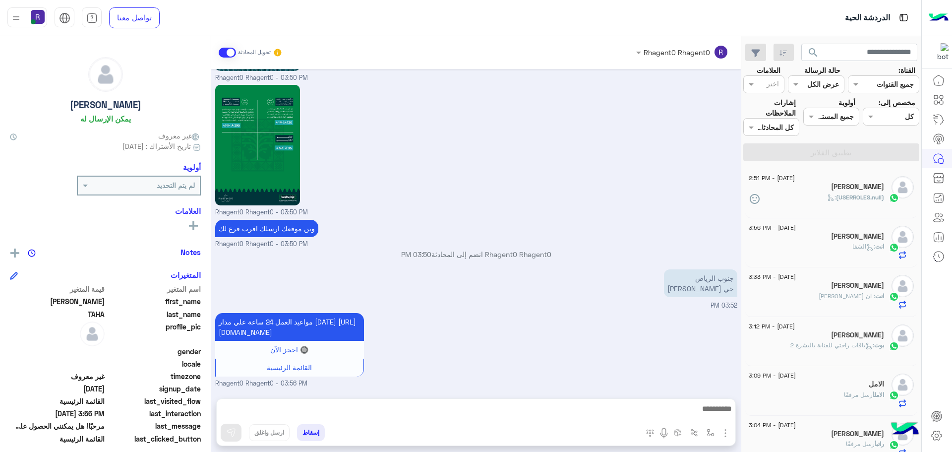
click at [830, 189] on div "[PERSON_NAME]" at bounding box center [816, 188] width 135 height 10
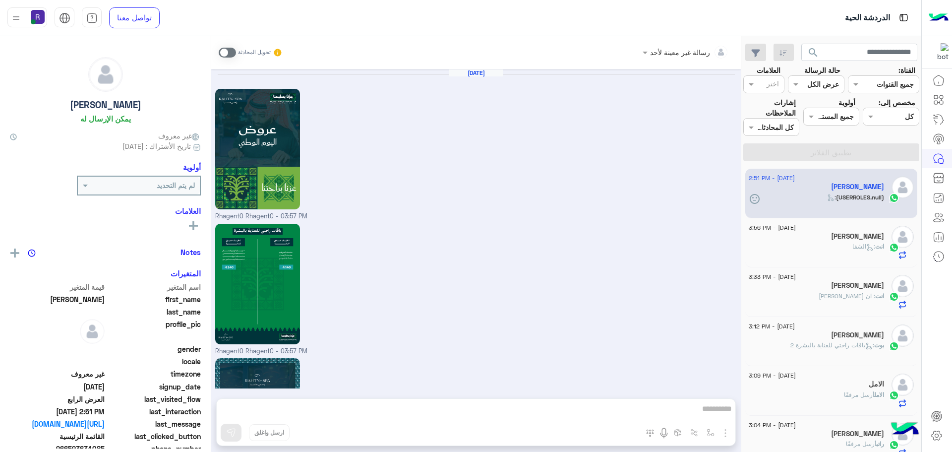
scroll to position [1303, 0]
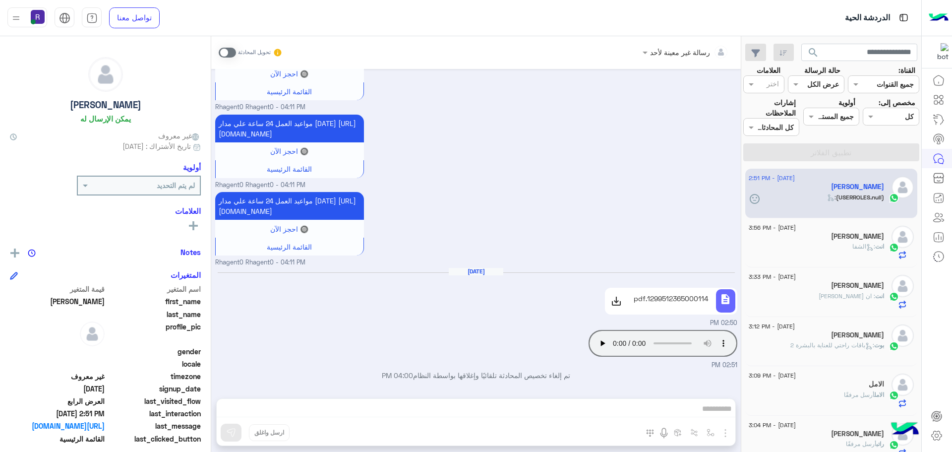
click at [819, 234] on div "[PERSON_NAME]" at bounding box center [816, 237] width 135 height 10
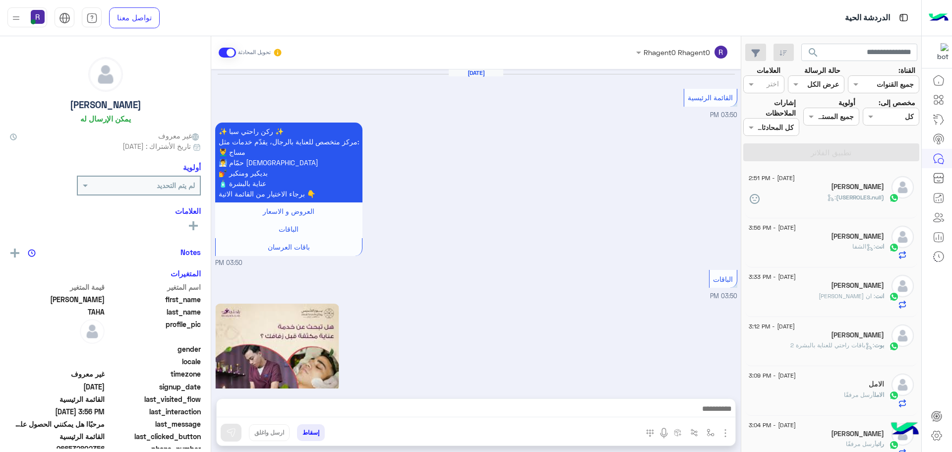
scroll to position [1446, 0]
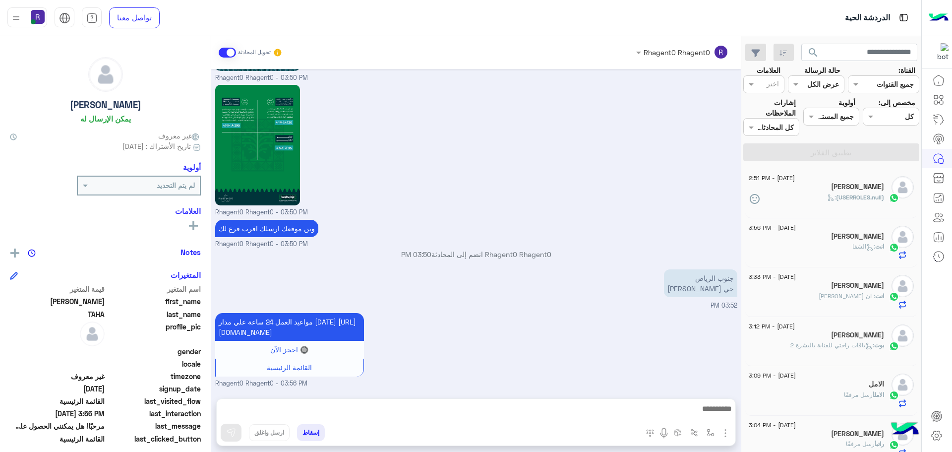
click at [828, 207] on div "(USERROLES.null) :" at bounding box center [816, 201] width 135 height 17
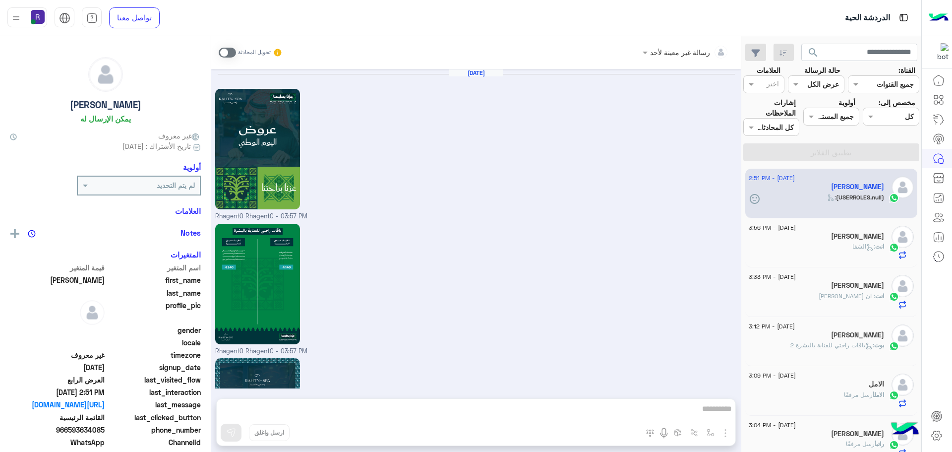
scroll to position [1303, 0]
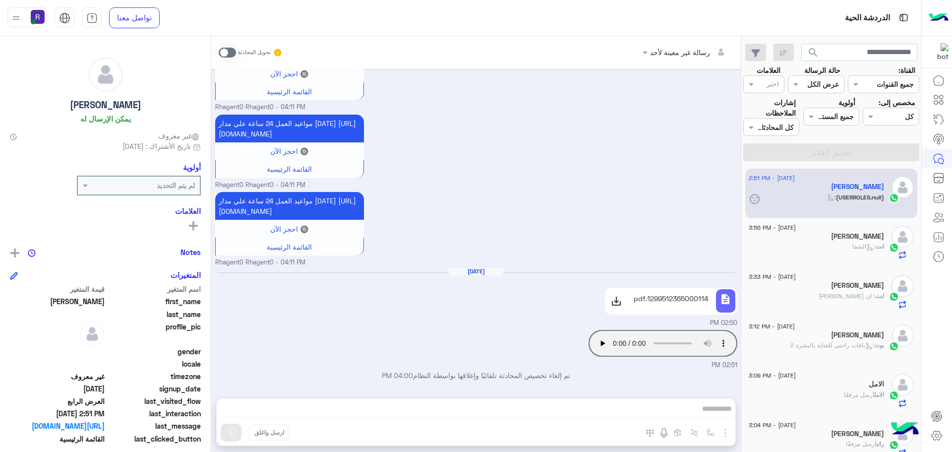
click at [838, 240] on div "[PERSON_NAME]" at bounding box center [816, 237] width 135 height 10
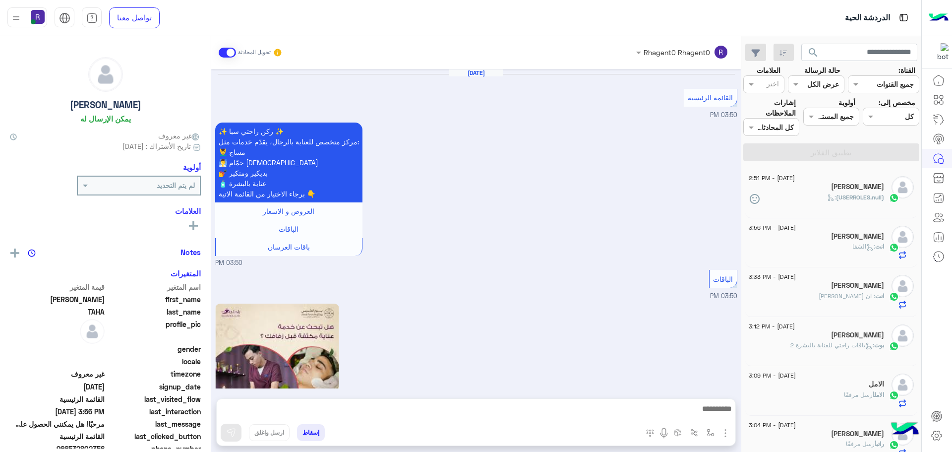
scroll to position [1446, 0]
